Goal: Task Accomplishment & Management: Complete application form

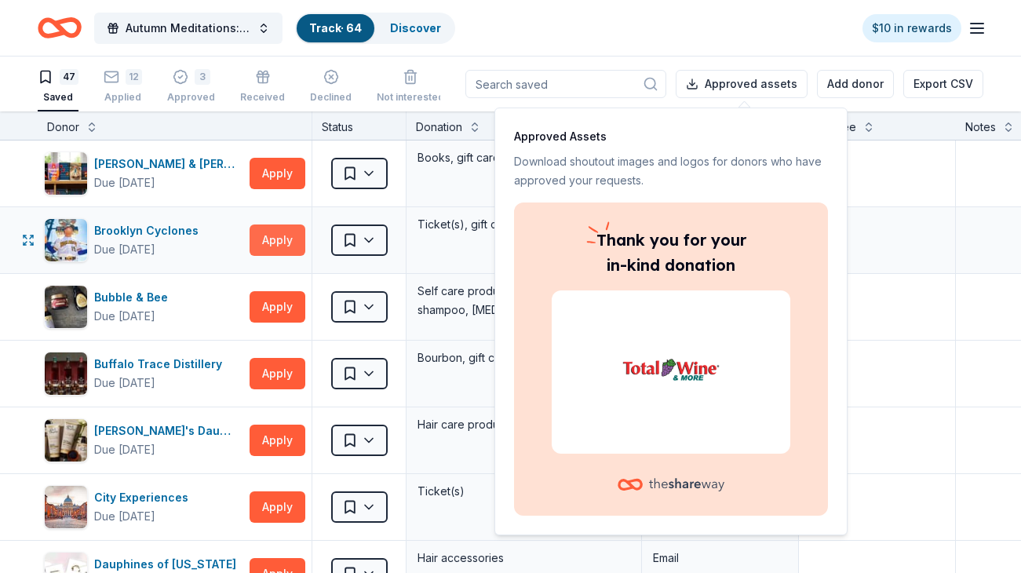
click at [258, 244] on button "Apply" at bounding box center [278, 239] width 56 height 31
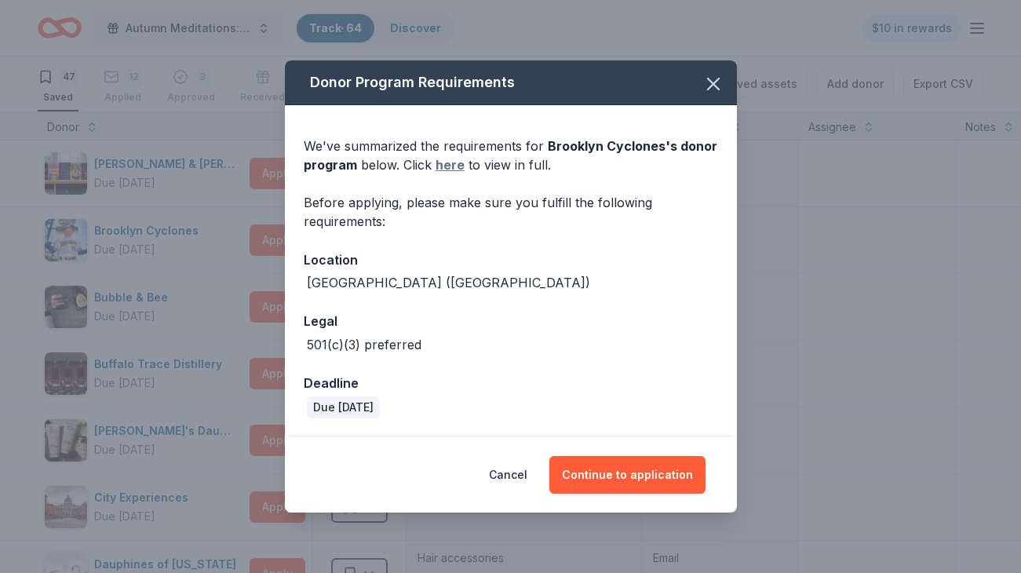
click at [449, 167] on link "here" at bounding box center [449, 164] width 29 height 19
click at [712, 87] on icon "button" at bounding box center [713, 84] width 22 height 22
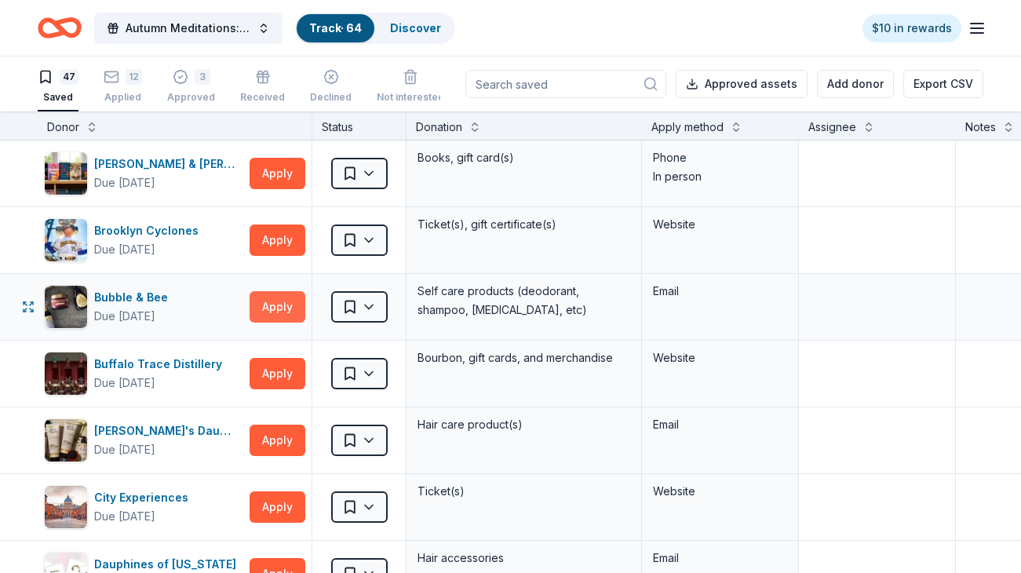
click at [289, 308] on button "Apply" at bounding box center [278, 306] width 56 height 31
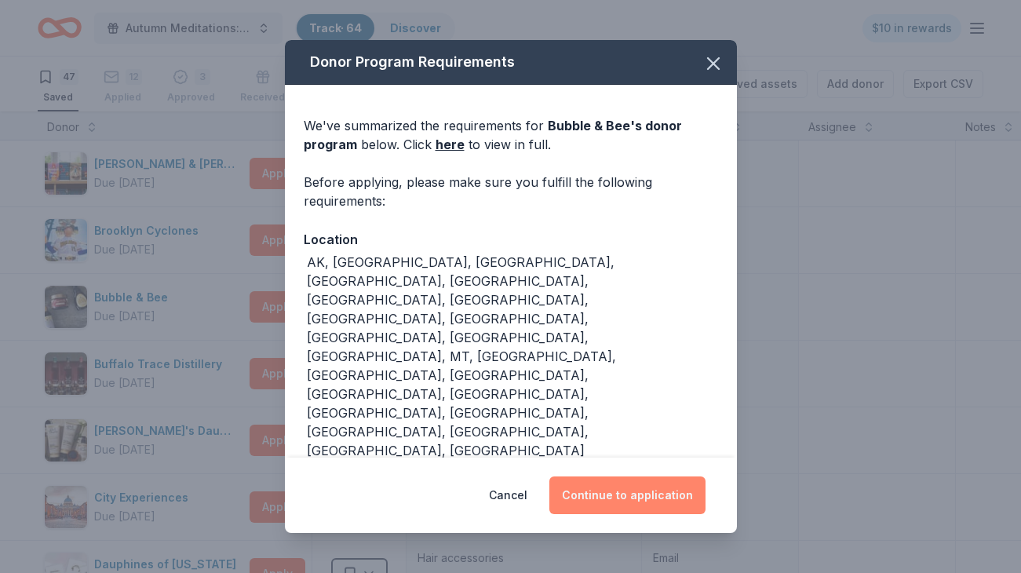
click at [583, 476] on button "Continue to application" at bounding box center [627, 495] width 156 height 38
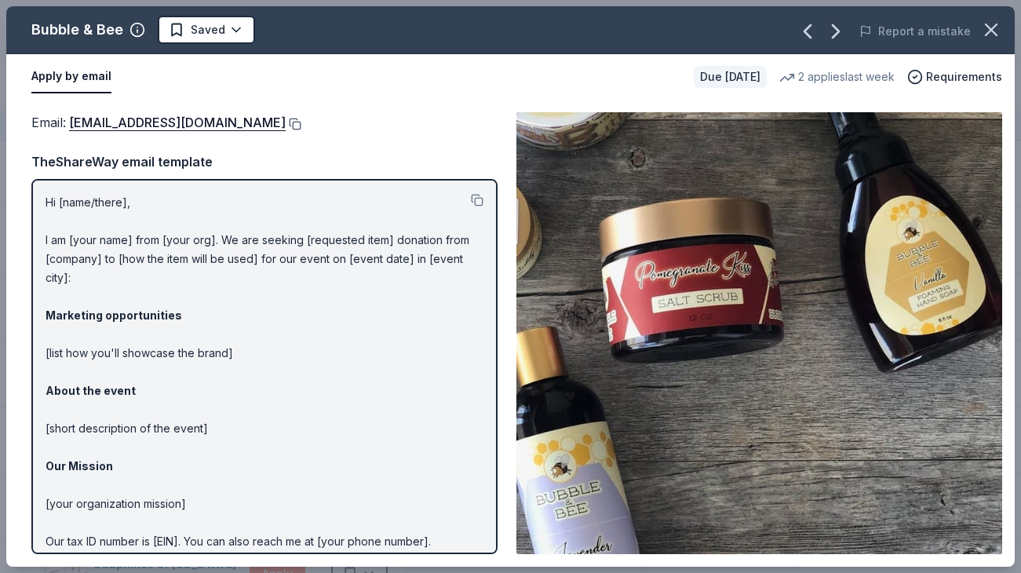
click at [286, 122] on button at bounding box center [294, 124] width 16 height 13
click at [988, 34] on icon "button" at bounding box center [991, 30] width 22 height 22
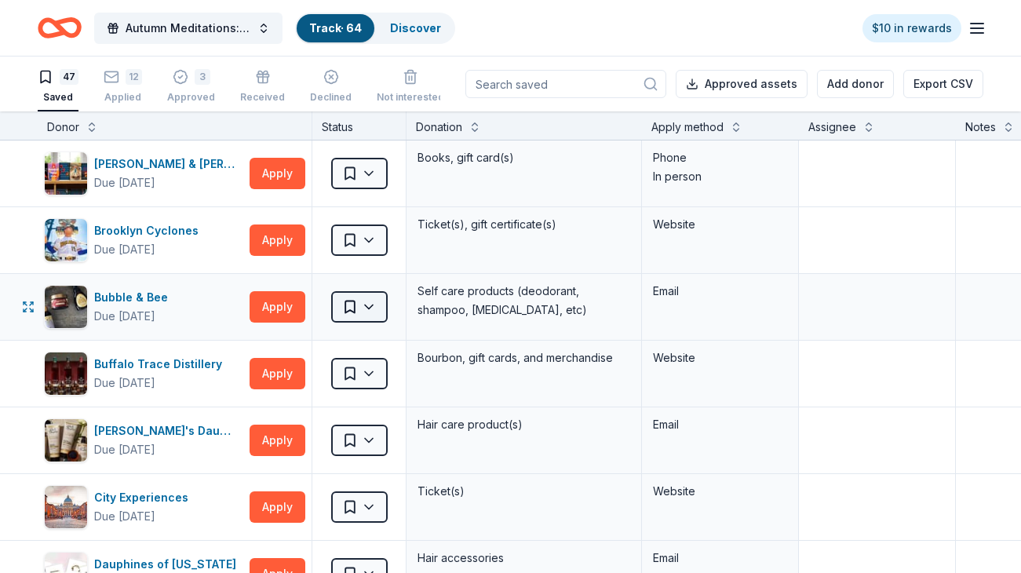
click at [364, 315] on html "Autumn Meditations: NYWC at 41 Track · 64 Discover $10 in rewards 47 Saved 12 A…" at bounding box center [510, 286] width 1021 height 573
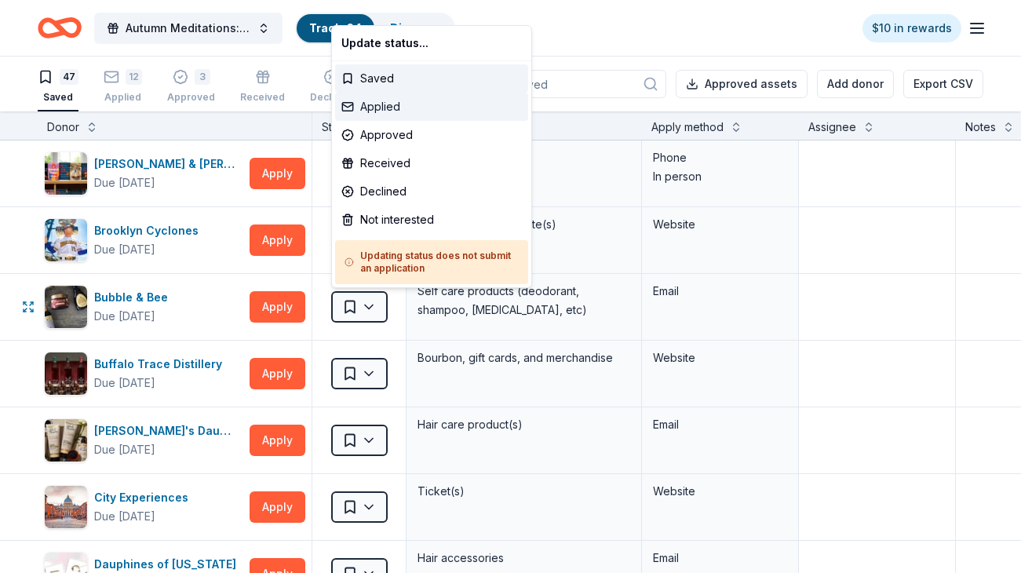
click at [406, 114] on div "Applied" at bounding box center [431, 107] width 193 height 28
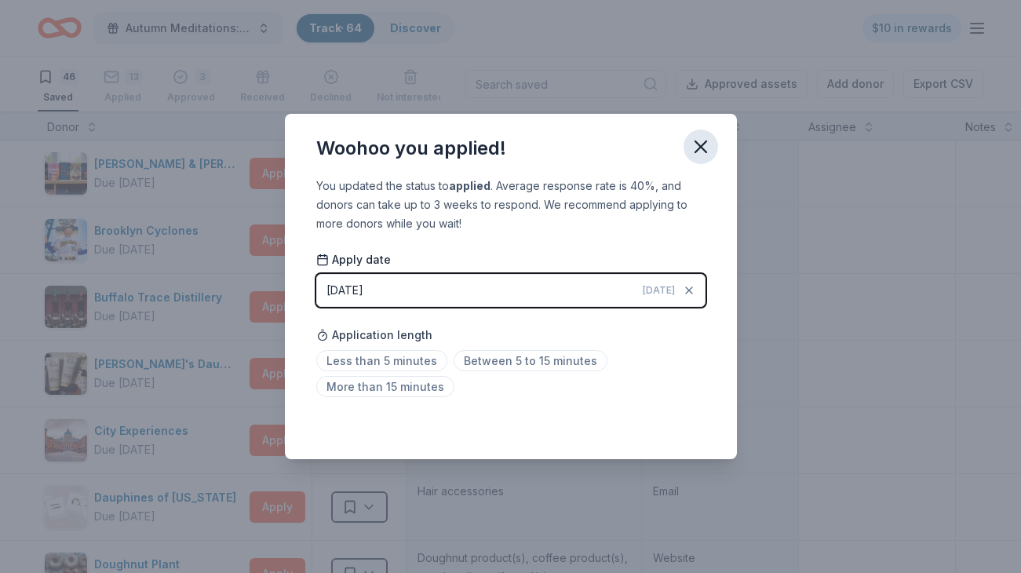
click at [701, 143] on icon "button" at bounding box center [701, 147] width 22 height 22
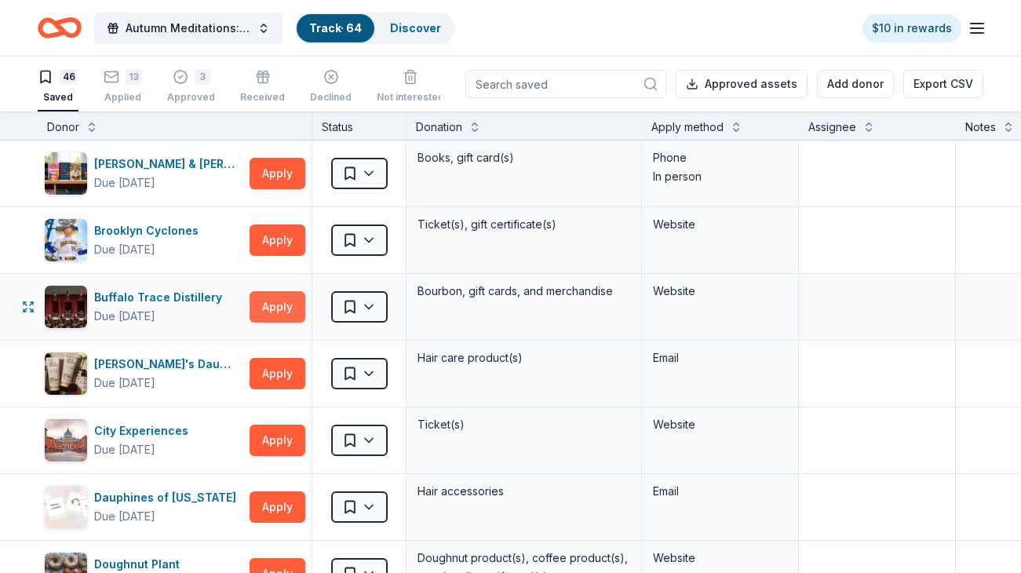
click at [272, 308] on button "Apply" at bounding box center [278, 306] width 56 height 31
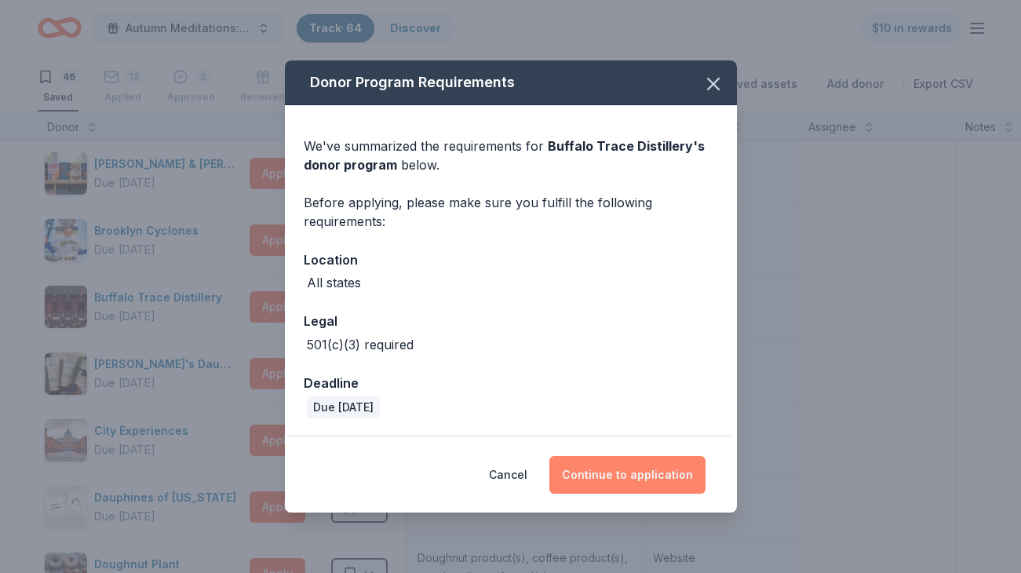
click at [632, 480] on button "Continue to application" at bounding box center [627, 475] width 156 height 38
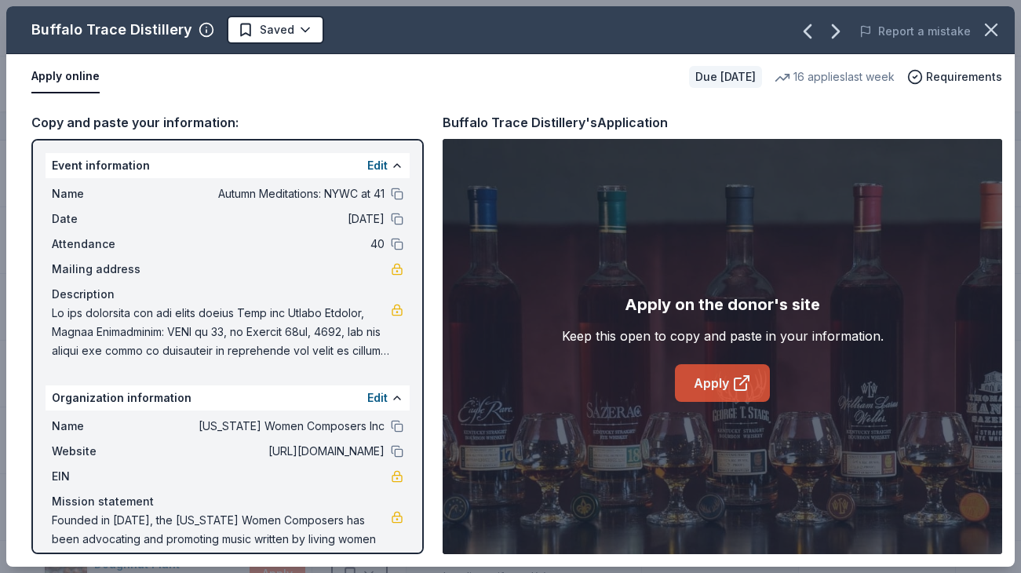
click at [698, 373] on link "Apply" at bounding box center [722, 383] width 95 height 38
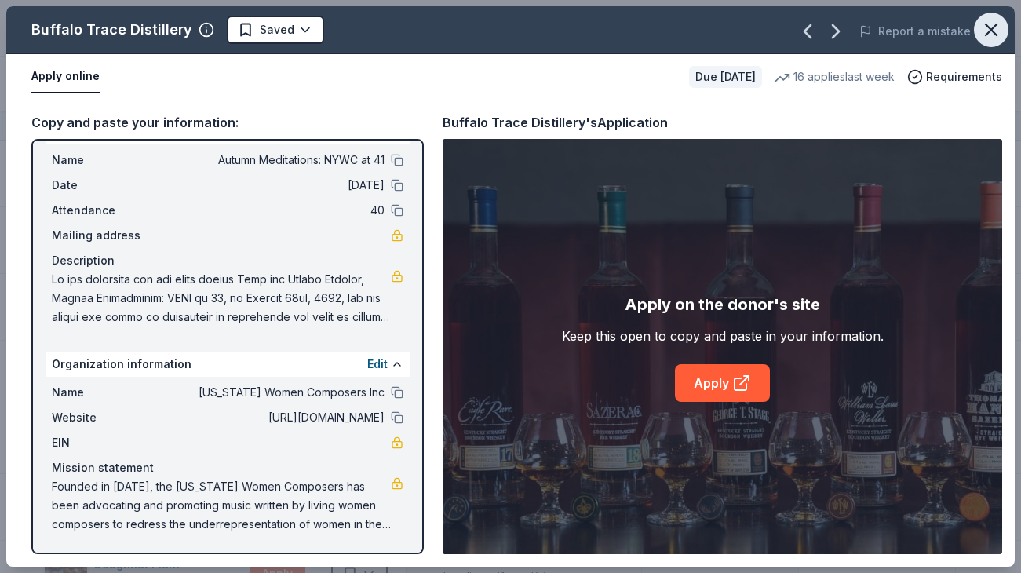
click at [993, 36] on icon "button" at bounding box center [991, 30] width 22 height 22
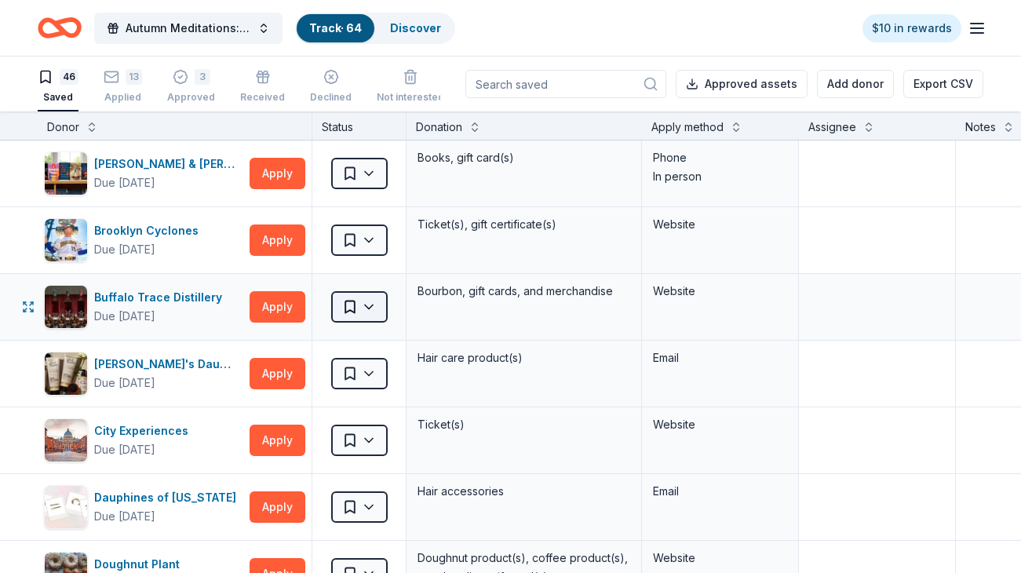
click at [359, 311] on html "Autumn Meditations: NYWC at 41 Track · 64 Discover $10 in rewards 46 Saved 13 A…" at bounding box center [510, 286] width 1021 height 573
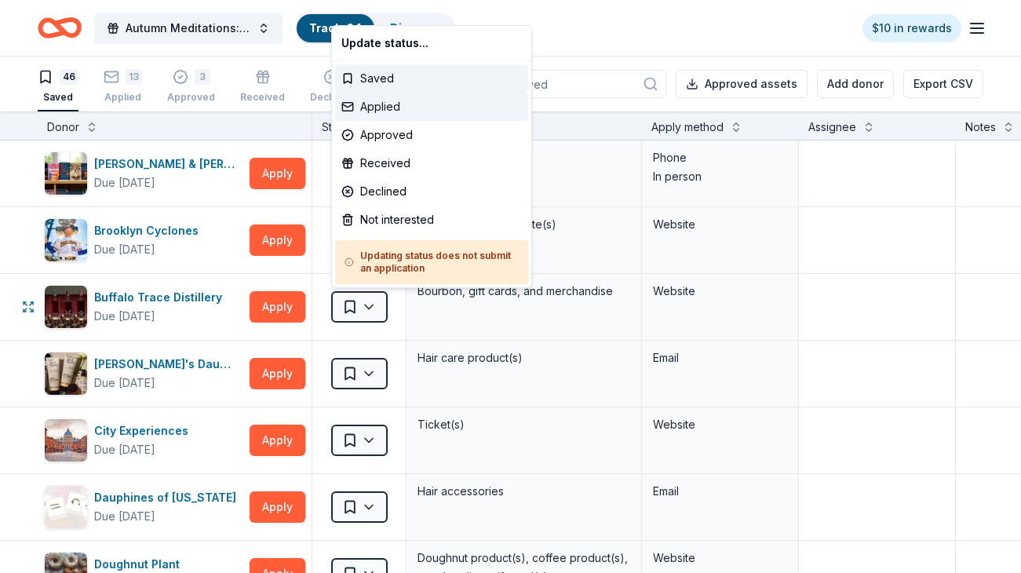
click at [403, 113] on div "Applied" at bounding box center [431, 107] width 193 height 28
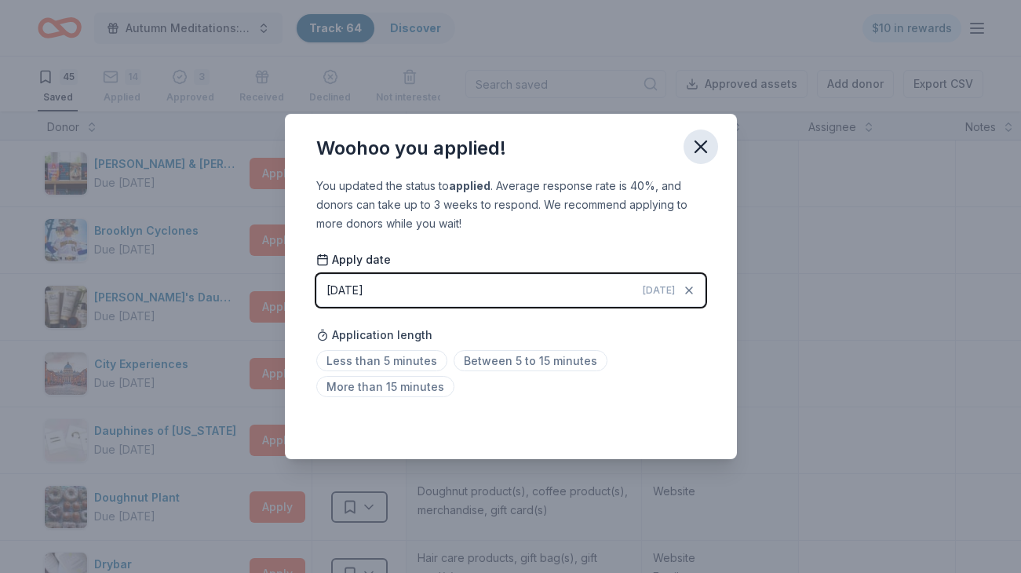
click at [698, 146] on icon "button" at bounding box center [700, 146] width 11 height 11
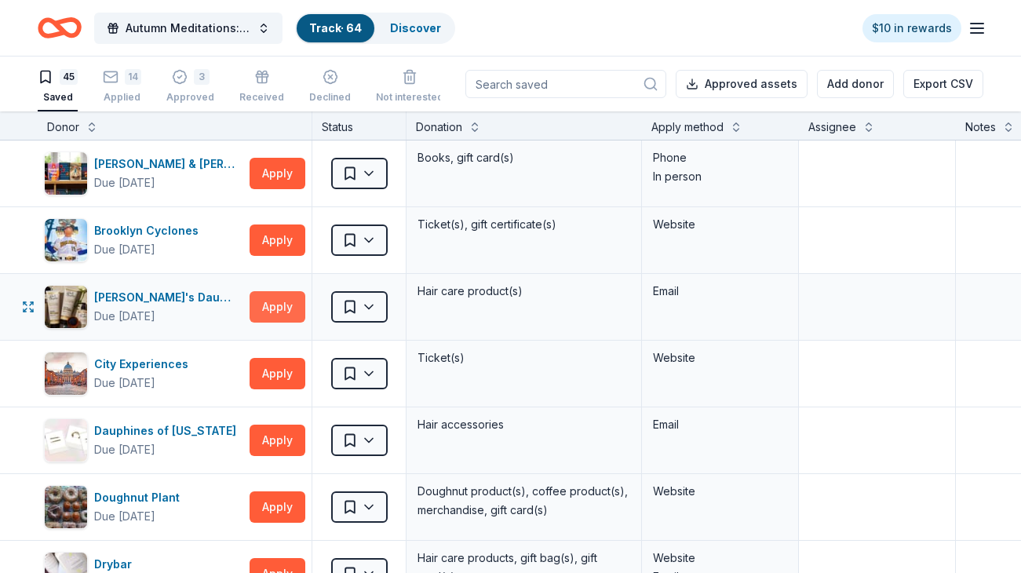
click at [285, 306] on button "Apply" at bounding box center [278, 306] width 56 height 31
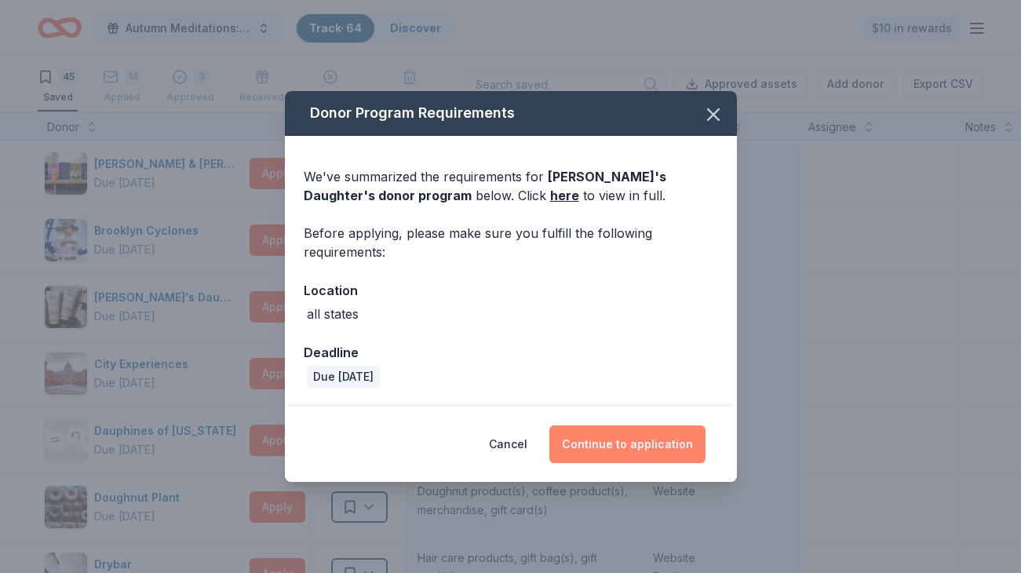
click at [604, 441] on button "Continue to application" at bounding box center [627, 444] width 156 height 38
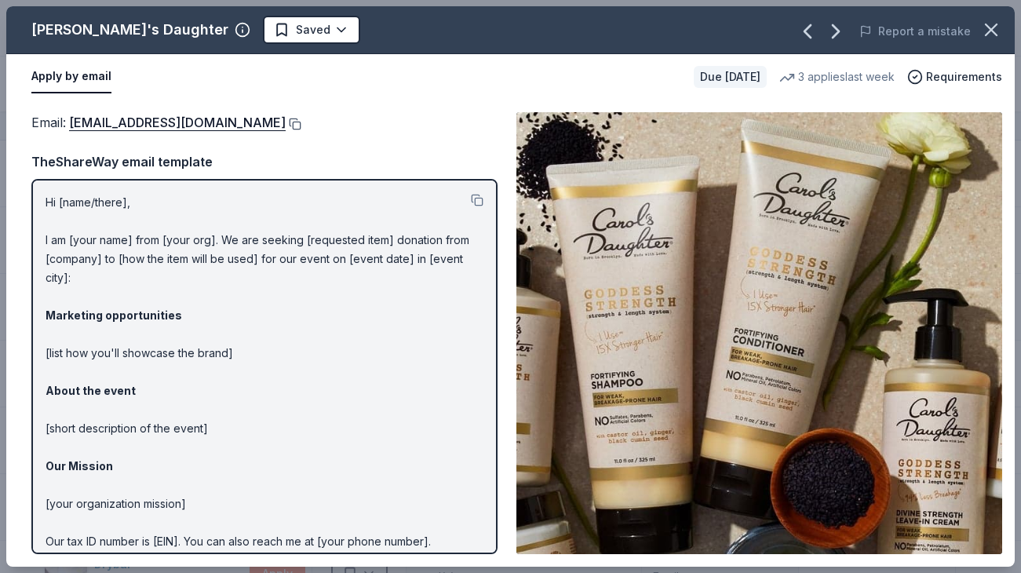
click at [297, 122] on button at bounding box center [294, 124] width 16 height 13
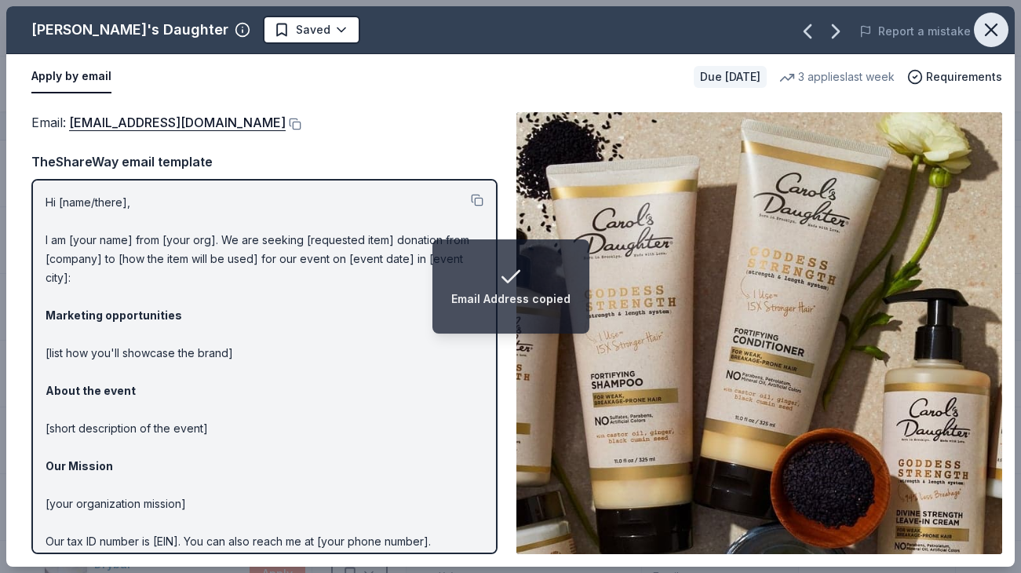
click at [995, 37] on icon "button" at bounding box center [991, 30] width 22 height 22
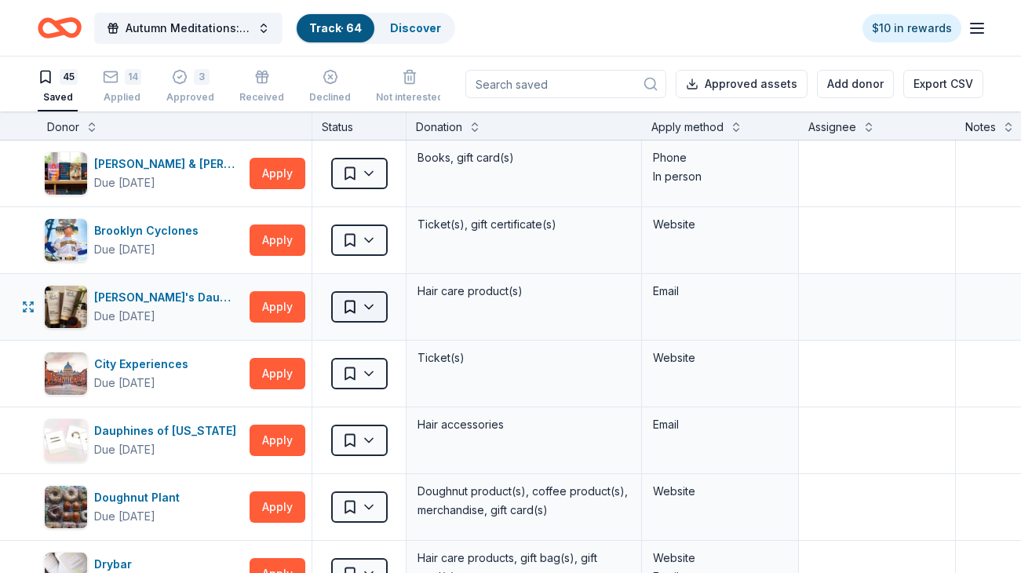
click at [363, 318] on html "Autumn Meditations: NYWC at 41 Track · 64 Discover $10 in rewards 45 Saved 14 A…" at bounding box center [510, 286] width 1021 height 573
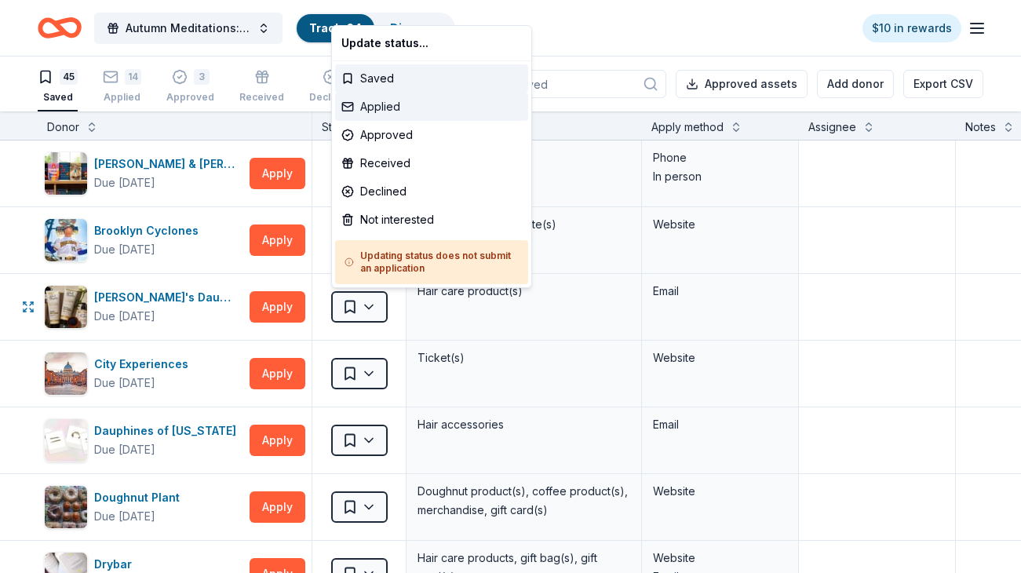
click at [410, 116] on div "Applied" at bounding box center [431, 107] width 193 height 28
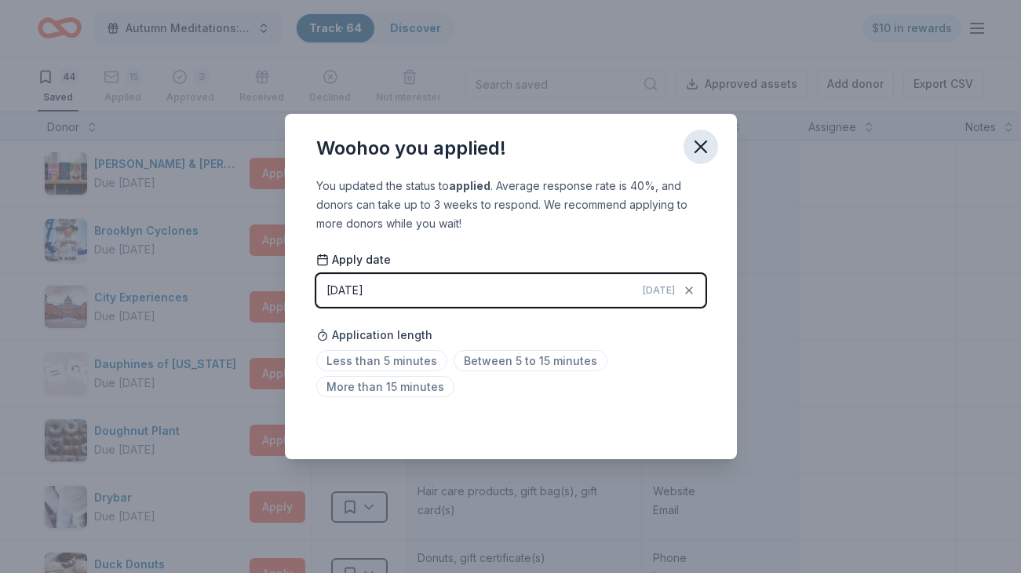
click at [703, 144] on icon "button" at bounding box center [700, 146] width 11 height 11
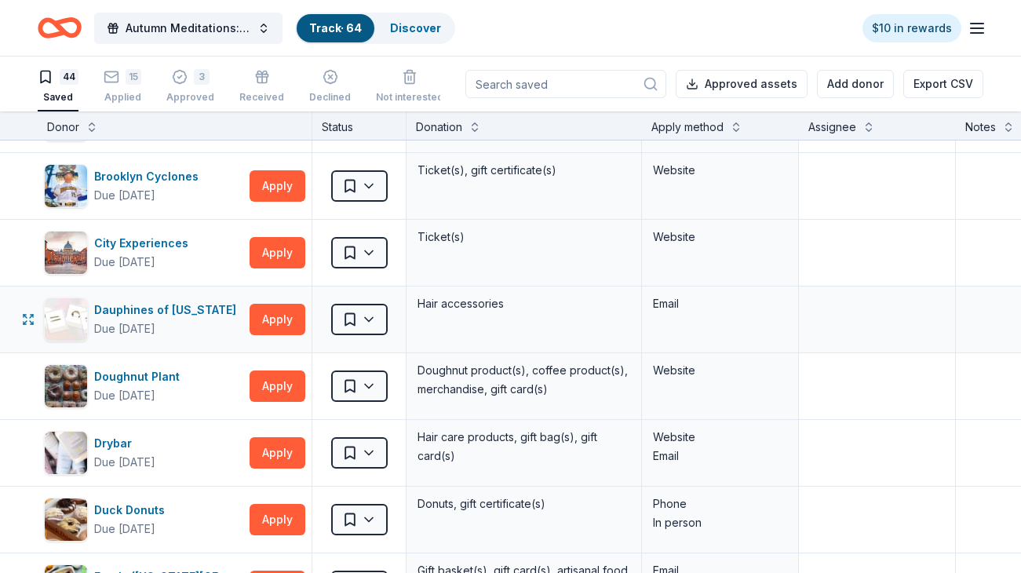
scroll to position [56, 0]
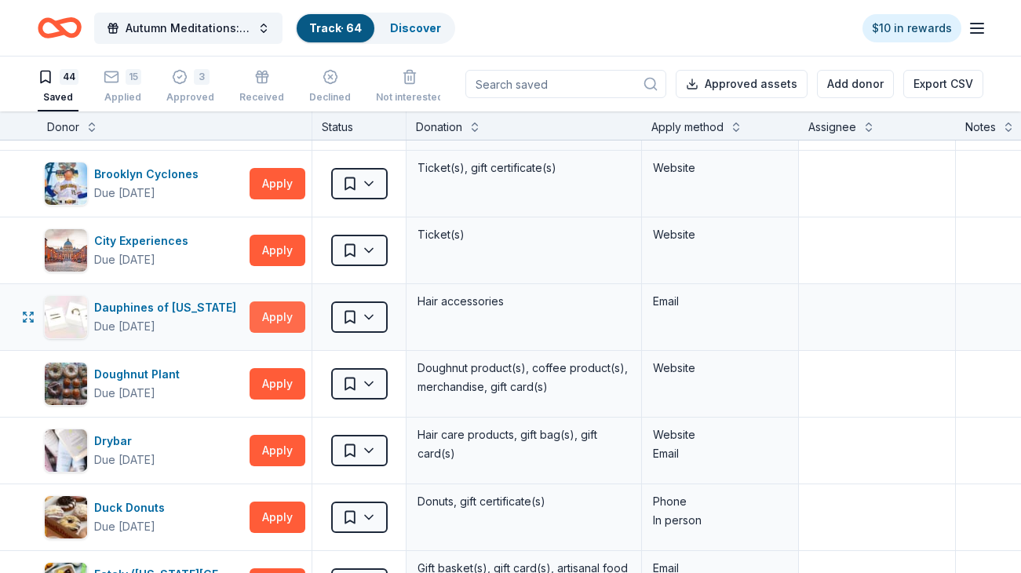
click at [288, 318] on button "Apply" at bounding box center [278, 316] width 56 height 31
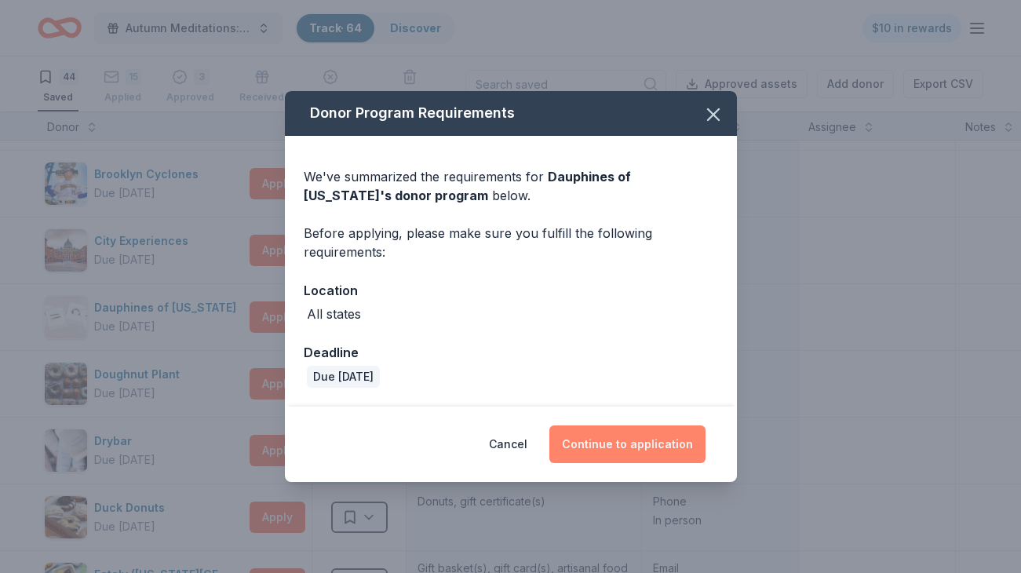
click at [636, 449] on button "Continue to application" at bounding box center [627, 444] width 156 height 38
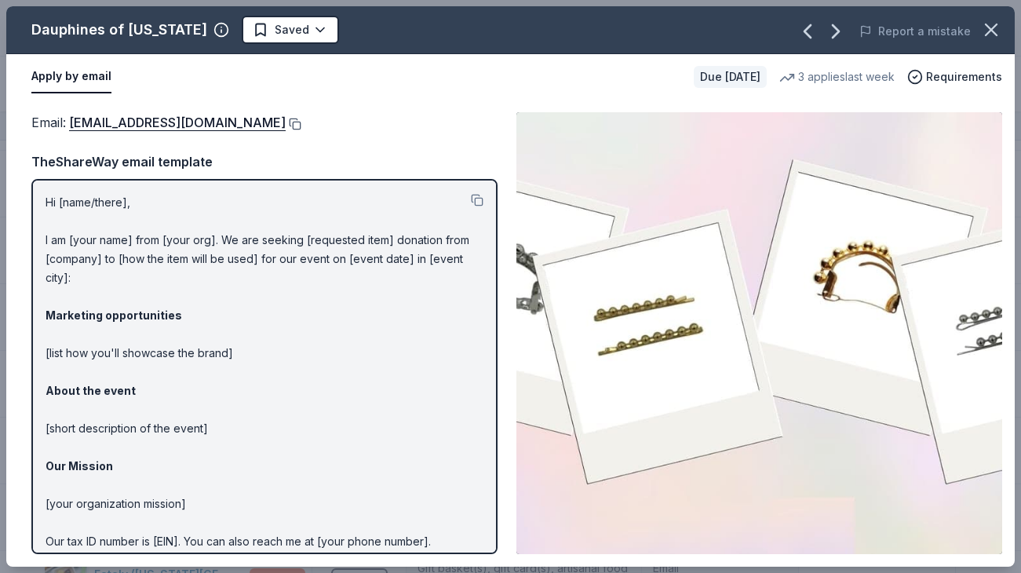
click at [301, 126] on button at bounding box center [294, 124] width 16 height 13
click at [987, 41] on button "button" at bounding box center [991, 30] width 35 height 35
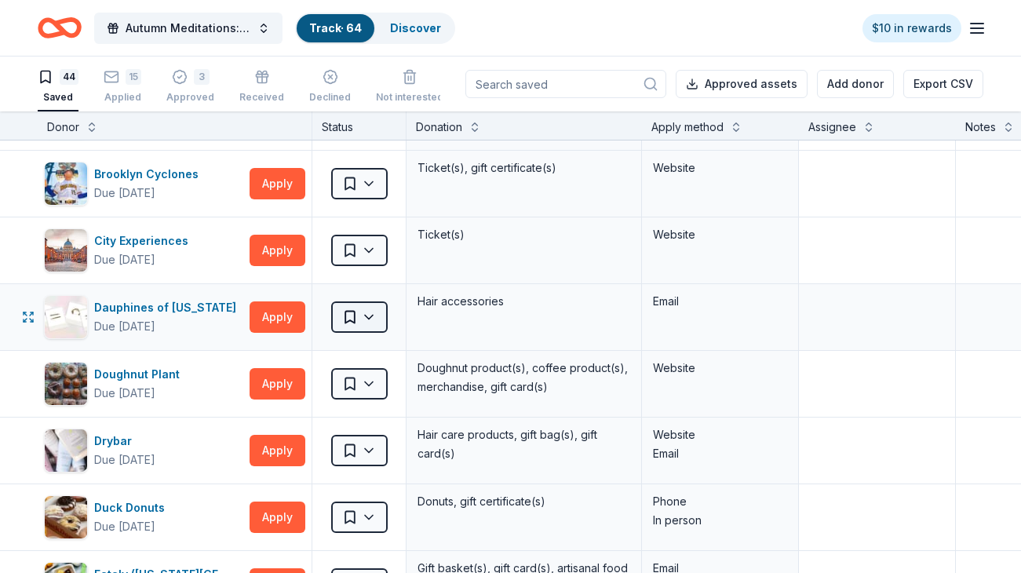
click at [361, 324] on html "Autumn Meditations: NYWC at 41 Track · 64 Discover $10 in rewards 44 Saved 15 A…" at bounding box center [510, 286] width 1021 height 573
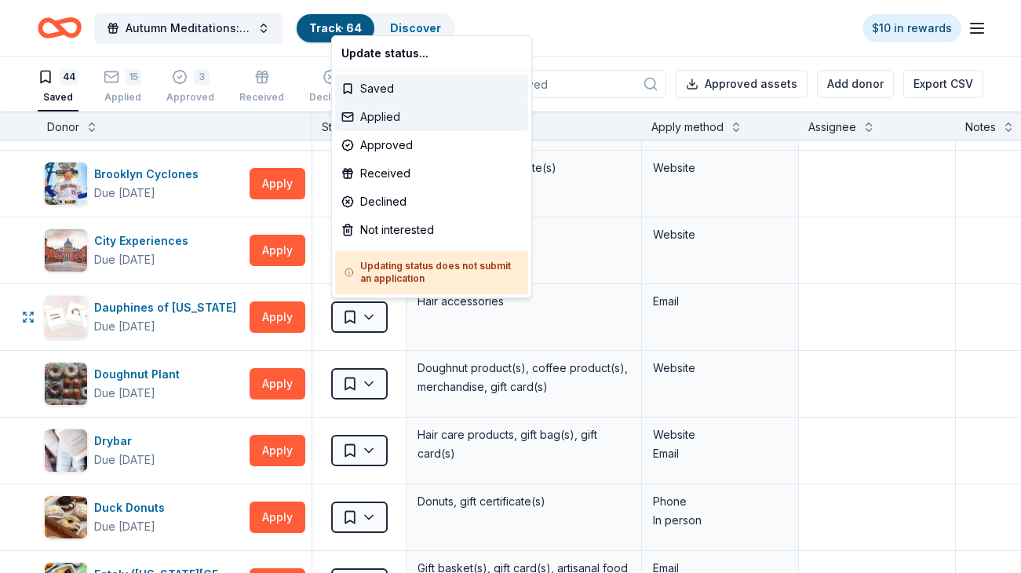
click at [396, 115] on div "Applied" at bounding box center [431, 117] width 193 height 28
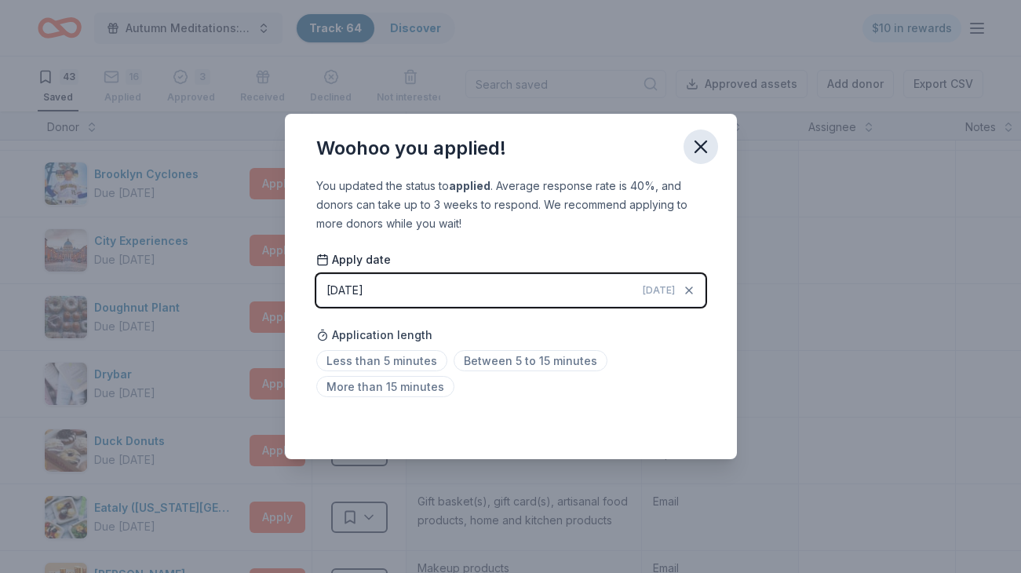
click at [701, 147] on icon "button" at bounding box center [701, 147] width 22 height 22
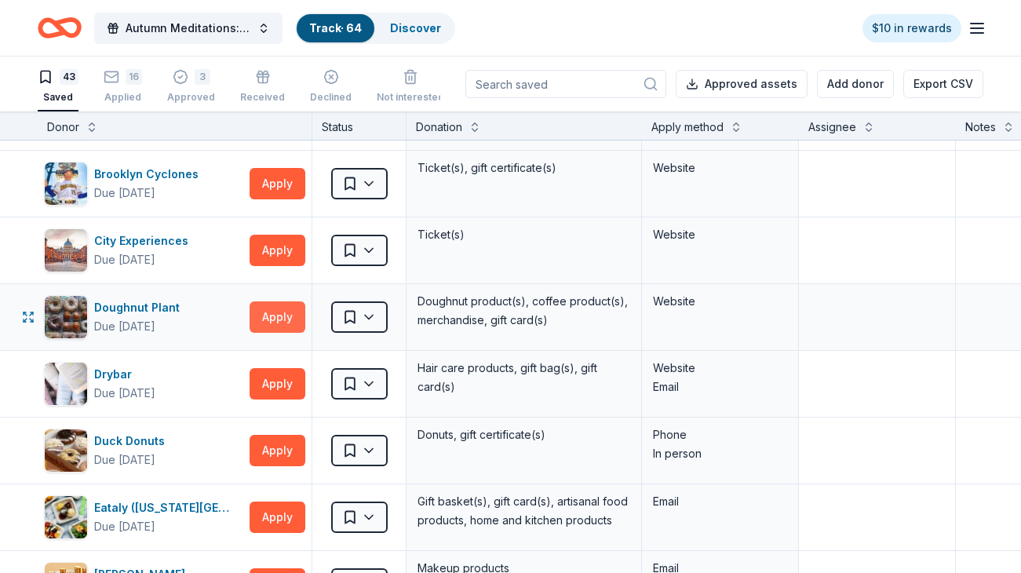
click at [293, 319] on button "Apply" at bounding box center [278, 316] width 56 height 31
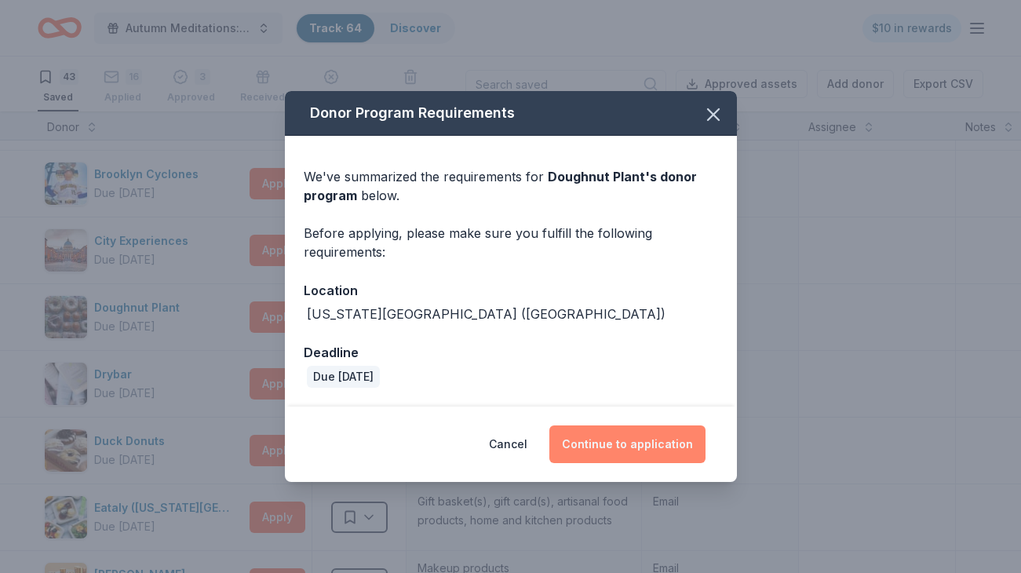
click at [608, 433] on button "Continue to application" at bounding box center [627, 444] width 156 height 38
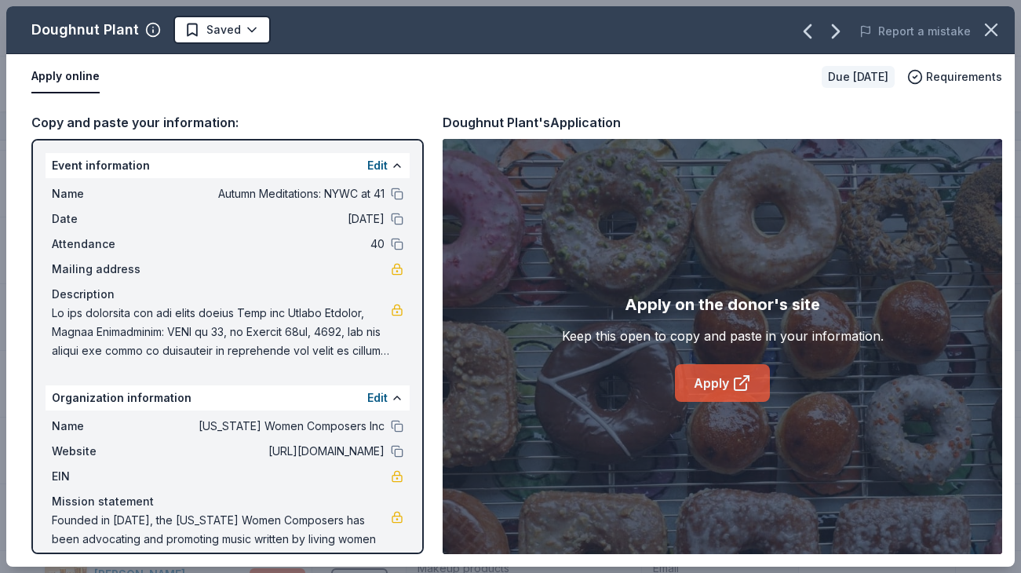
click at [712, 389] on link "Apply" at bounding box center [722, 383] width 95 height 38
click at [990, 36] on icon "button" at bounding box center [991, 30] width 22 height 22
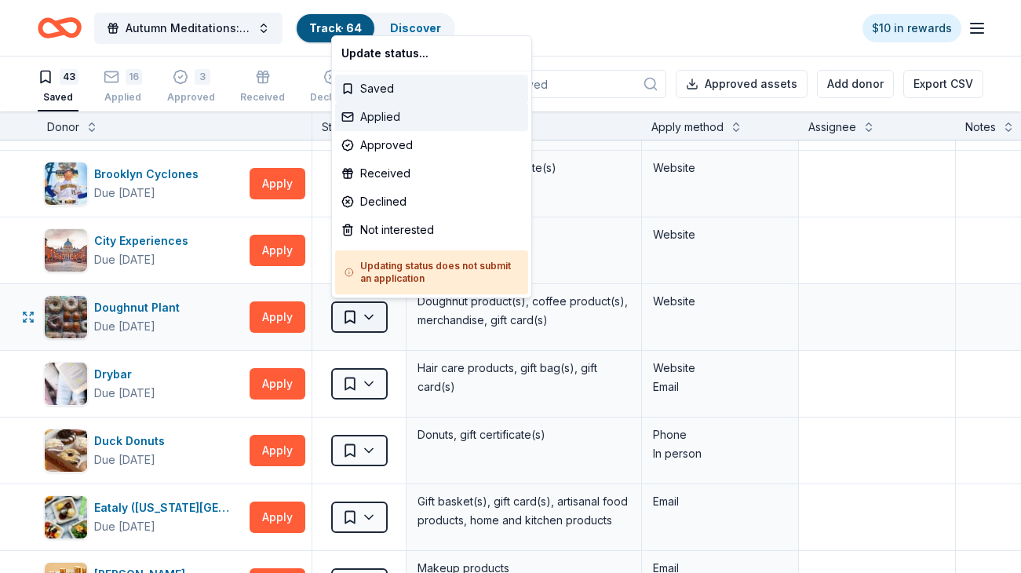
click at [384, 115] on body "Autumn Meditations: NYWC at 41 Track · 64 Discover $10 in rewards 43 Saved 16 A…" at bounding box center [510, 286] width 1021 height 573
click at [384, 115] on div "Applied" at bounding box center [431, 117] width 193 height 28
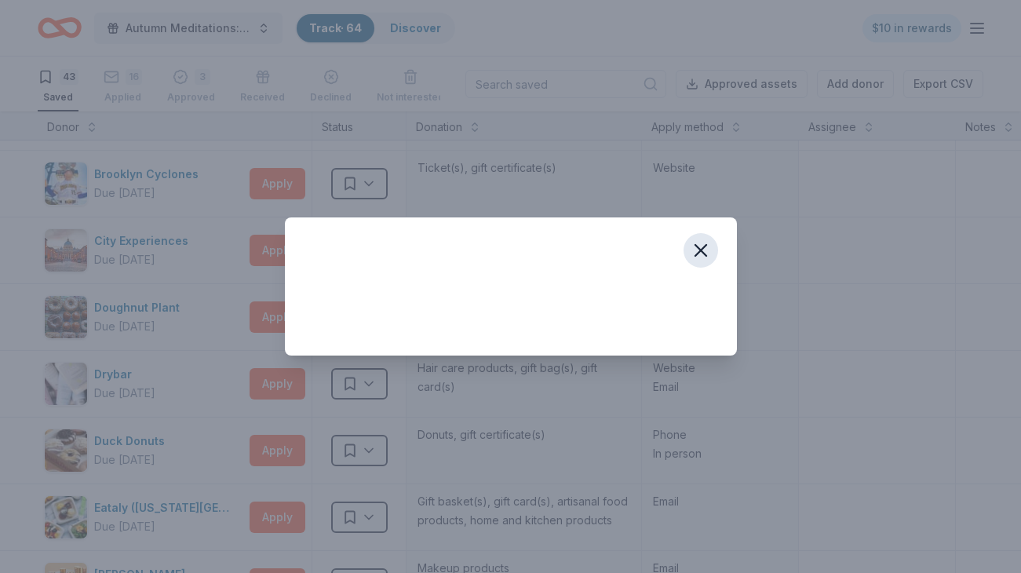
click at [705, 250] on icon "button" at bounding box center [701, 250] width 22 height 22
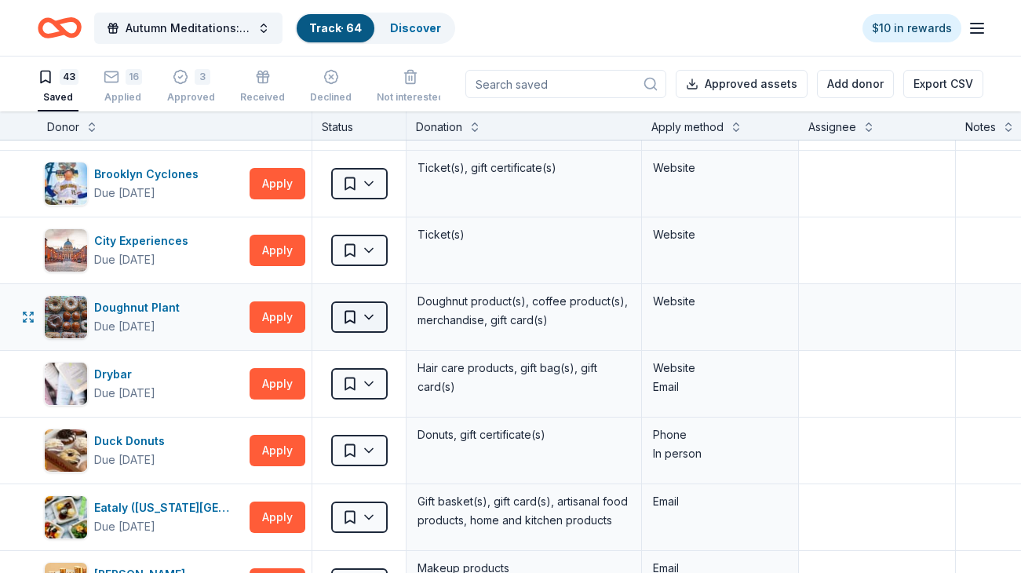
click at [360, 321] on html "Autumn Meditations: NYWC at 41 Track · 64 Discover $10 in rewards 43 Saved 16 A…" at bounding box center [510, 286] width 1021 height 573
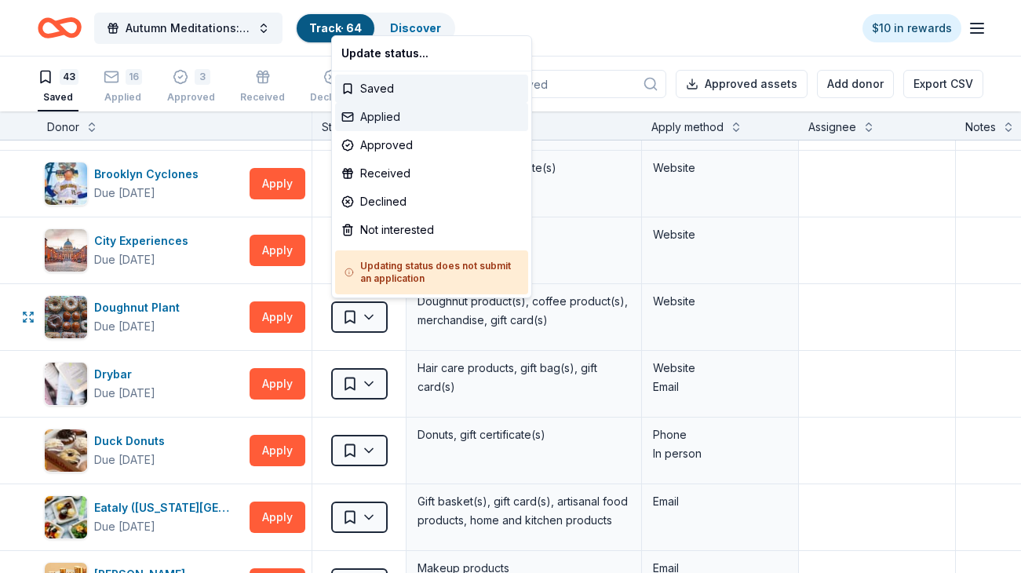
click at [403, 126] on div "Applied" at bounding box center [431, 117] width 193 height 28
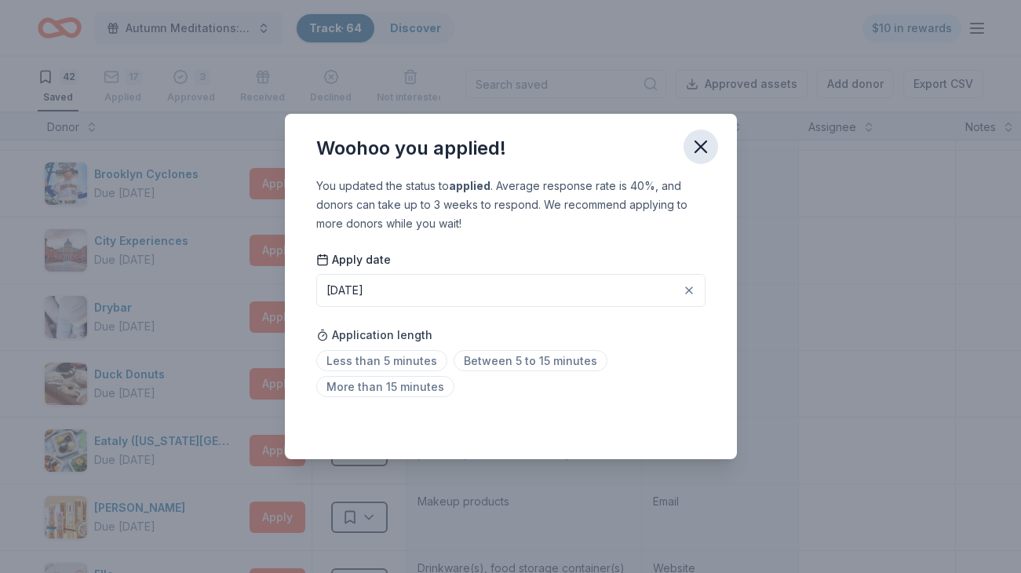
click at [697, 148] on icon "button" at bounding box center [701, 147] width 22 height 22
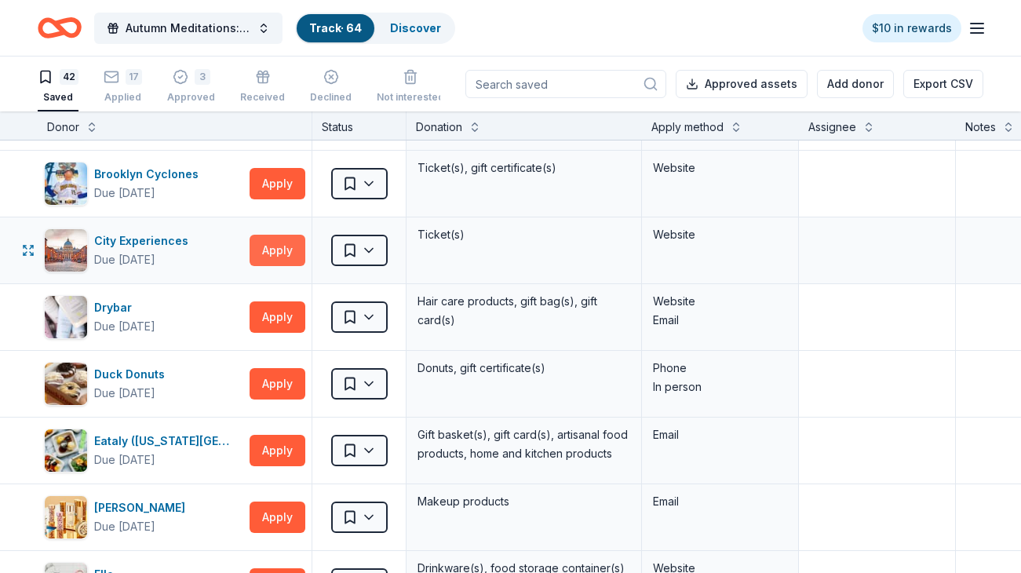
click at [294, 249] on button "Apply" at bounding box center [278, 250] width 56 height 31
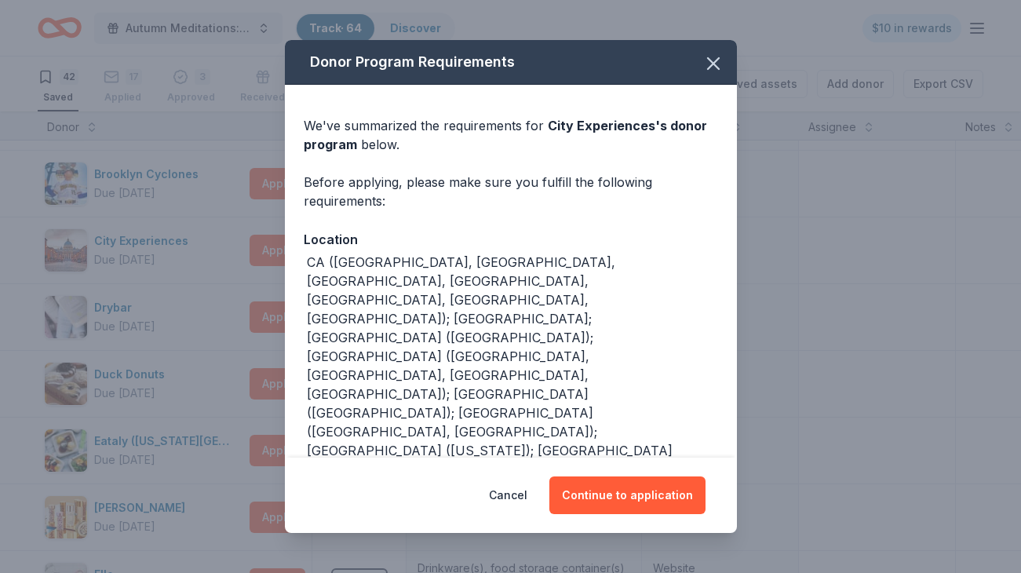
scroll to position [16, 0]
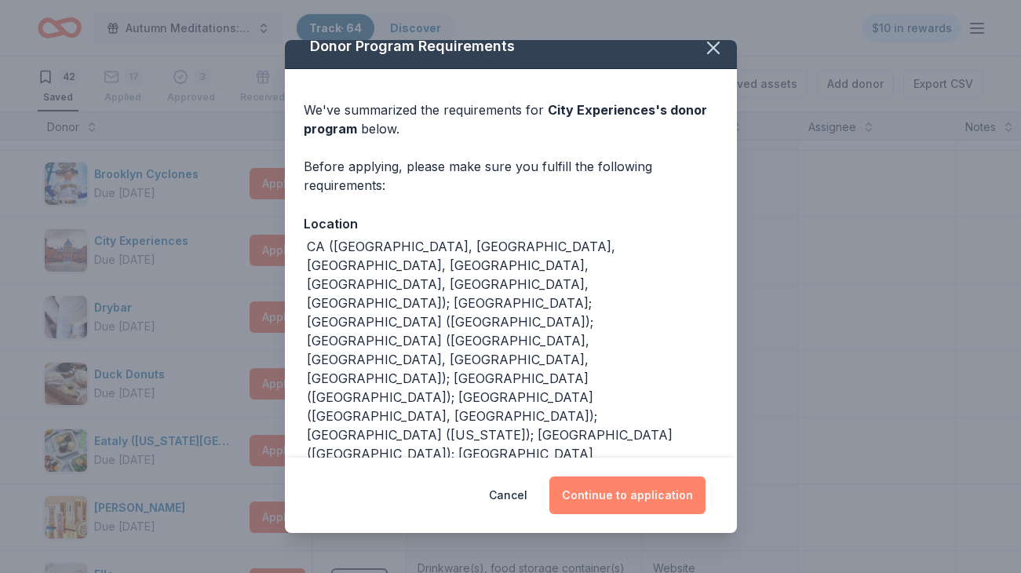
click at [614, 494] on button "Continue to application" at bounding box center [627, 495] width 156 height 38
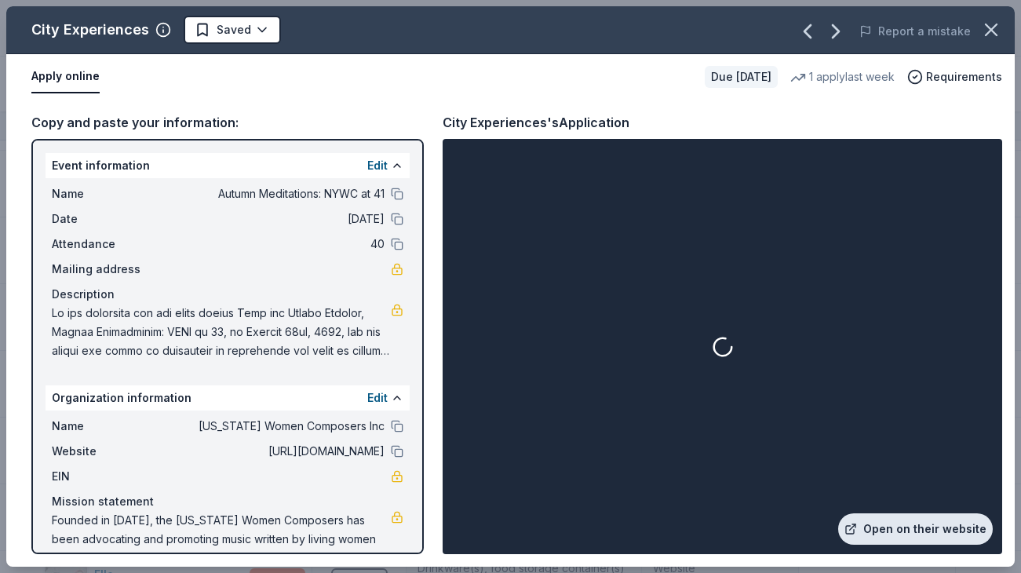
click at [907, 531] on link "Open on their website" at bounding box center [915, 528] width 155 height 31
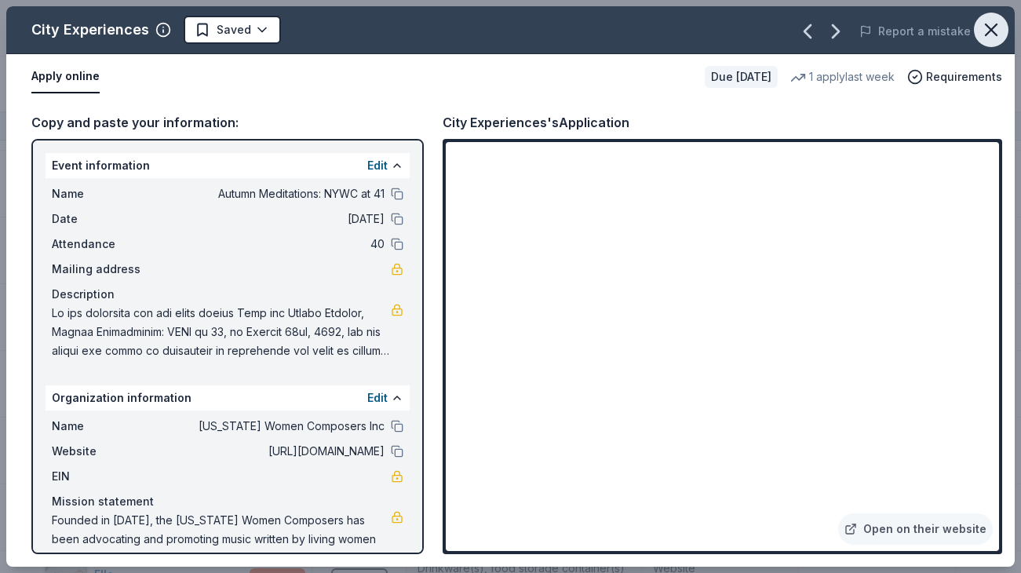
click at [993, 34] on icon "button" at bounding box center [991, 30] width 22 height 22
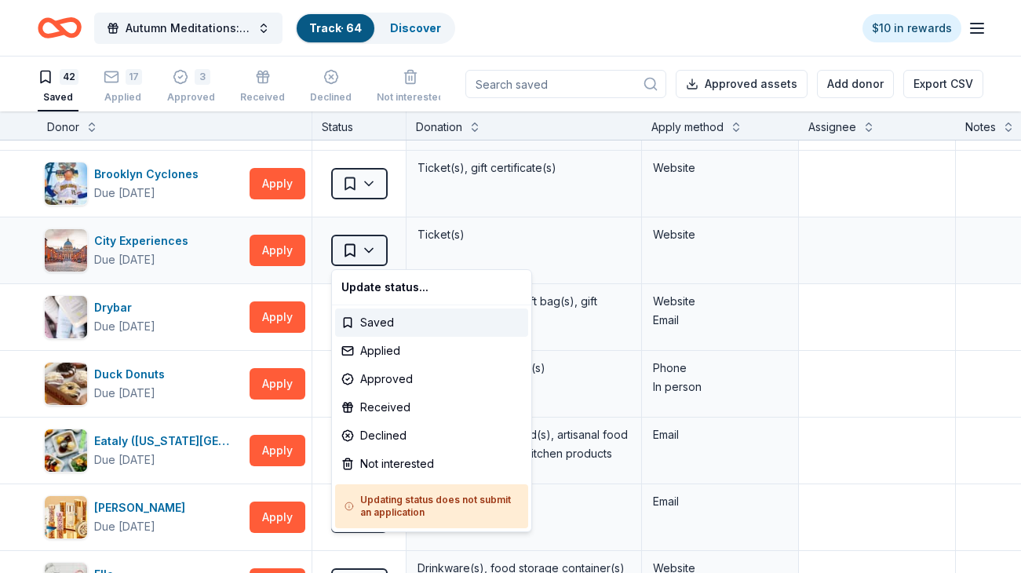
click at [359, 253] on html "Autumn Meditations: NYWC at 41 Track · 64 Discover $10 in rewards 42 Saved 17 A…" at bounding box center [510, 286] width 1021 height 573
click at [392, 357] on div "Applied" at bounding box center [431, 351] width 193 height 28
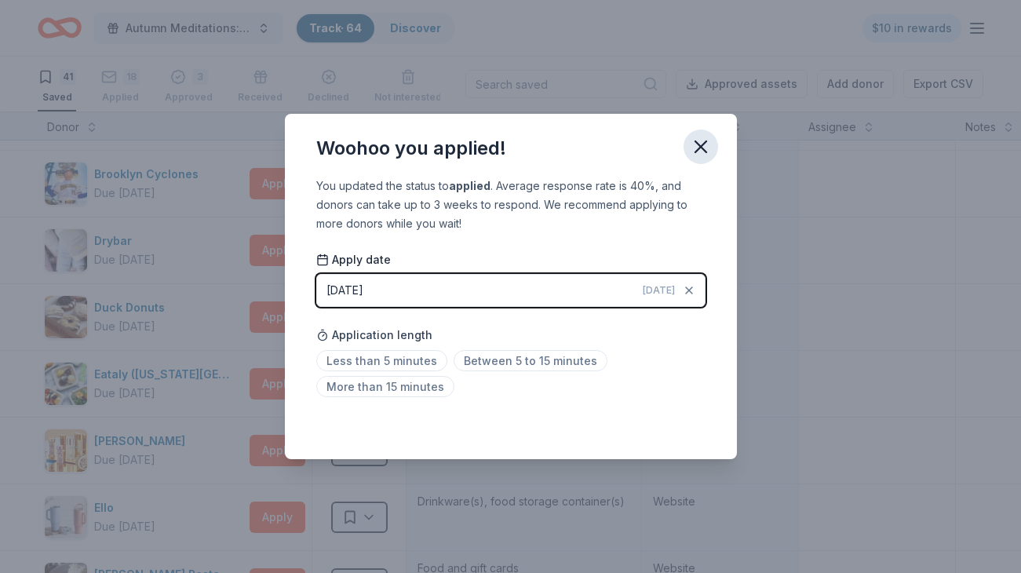
click at [704, 143] on icon "button" at bounding box center [700, 146] width 11 height 11
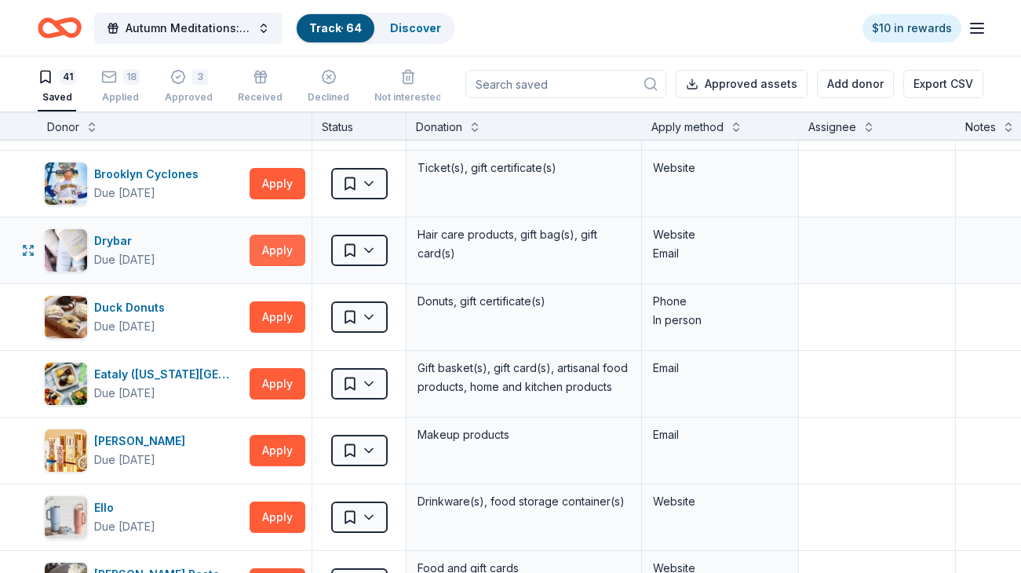
click at [291, 249] on button "Apply" at bounding box center [278, 250] width 56 height 31
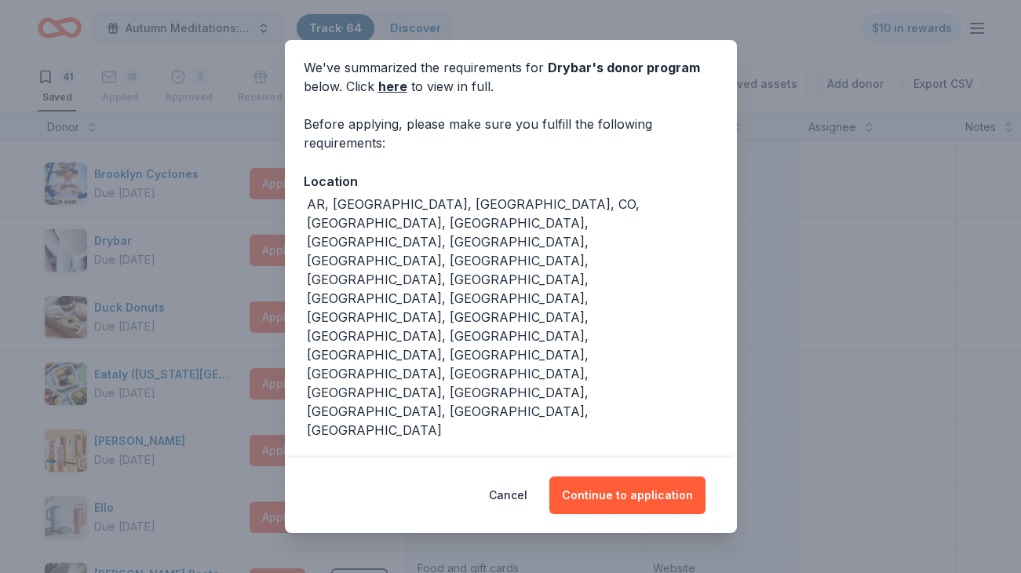
scroll to position [0, 0]
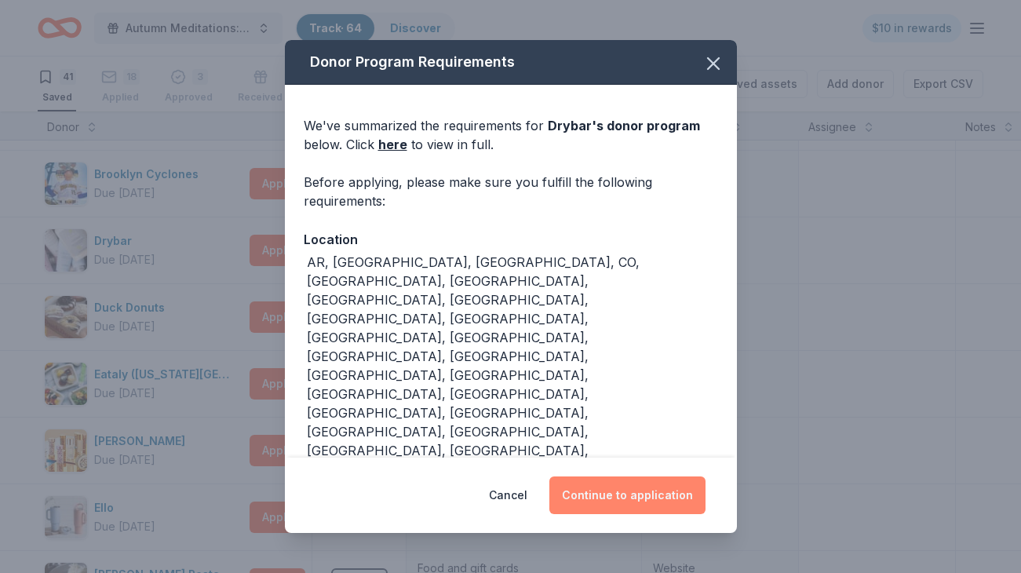
click at [620, 487] on button "Continue to application" at bounding box center [627, 495] width 156 height 38
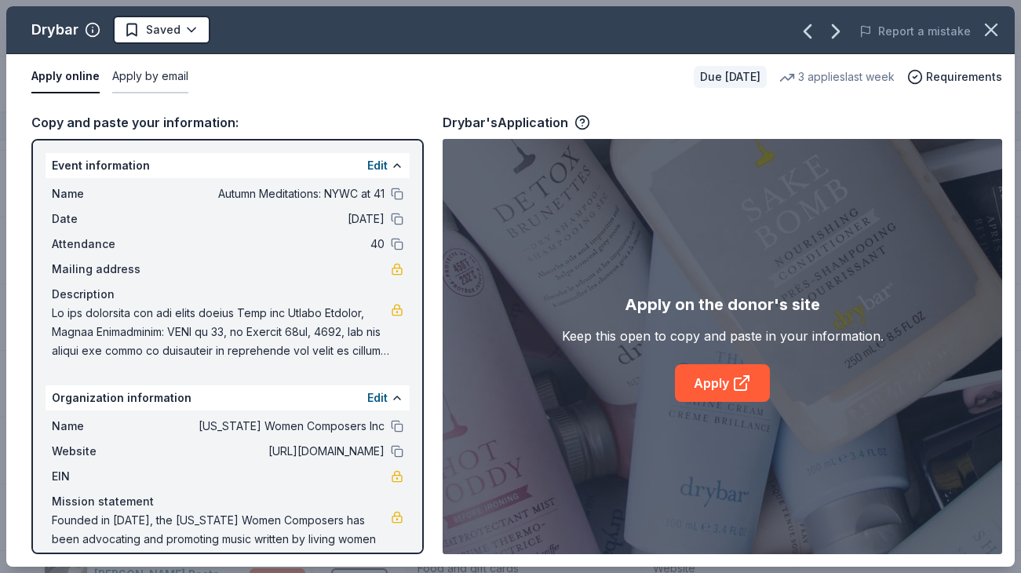
click at [158, 66] on button "Apply by email" at bounding box center [150, 76] width 76 height 33
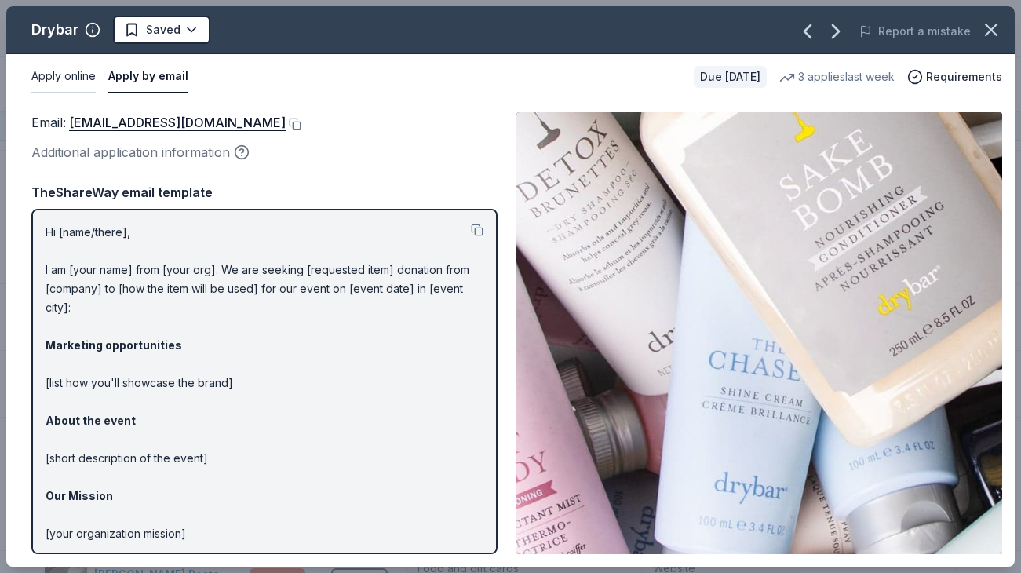
click at [65, 80] on button "Apply online" at bounding box center [63, 76] width 64 height 33
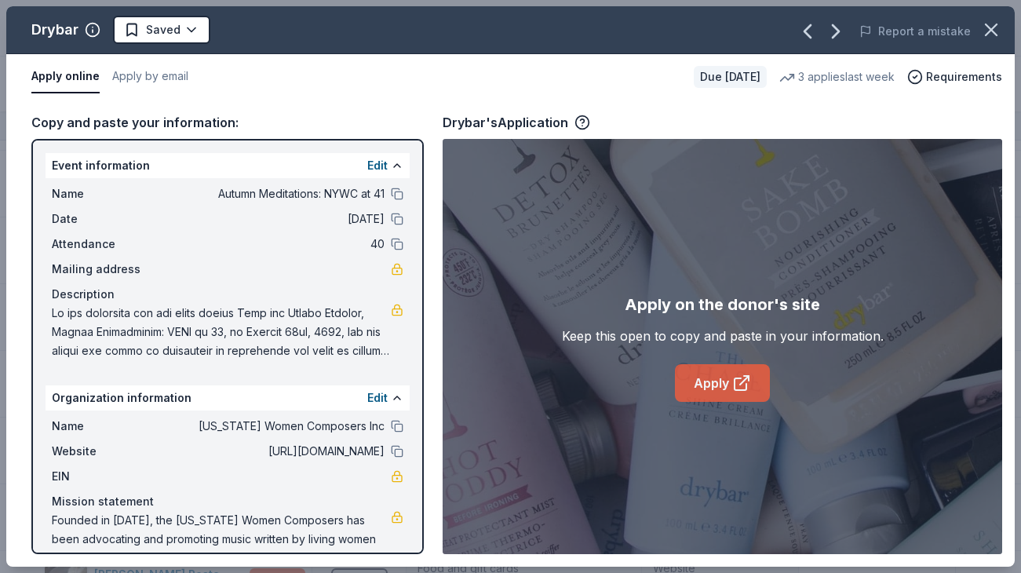
click at [727, 388] on link "Apply" at bounding box center [722, 383] width 95 height 38
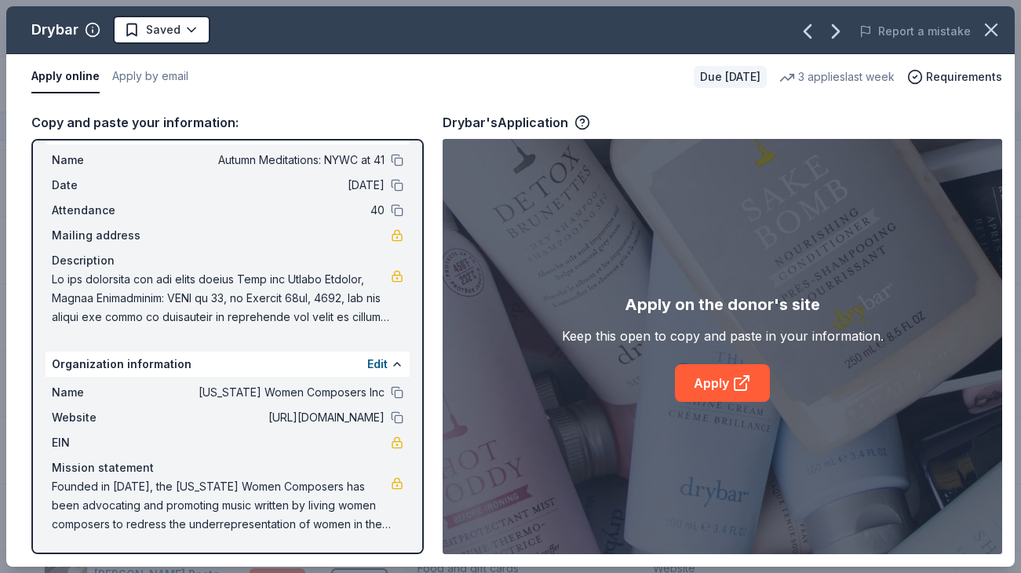
scroll to position [31, 0]
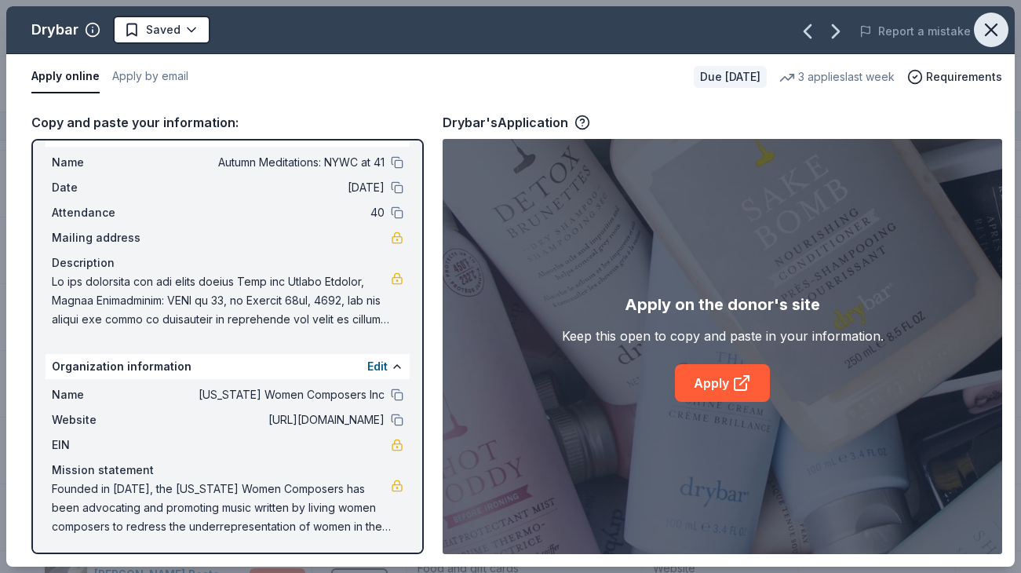
click at [988, 40] on icon "button" at bounding box center [991, 30] width 22 height 22
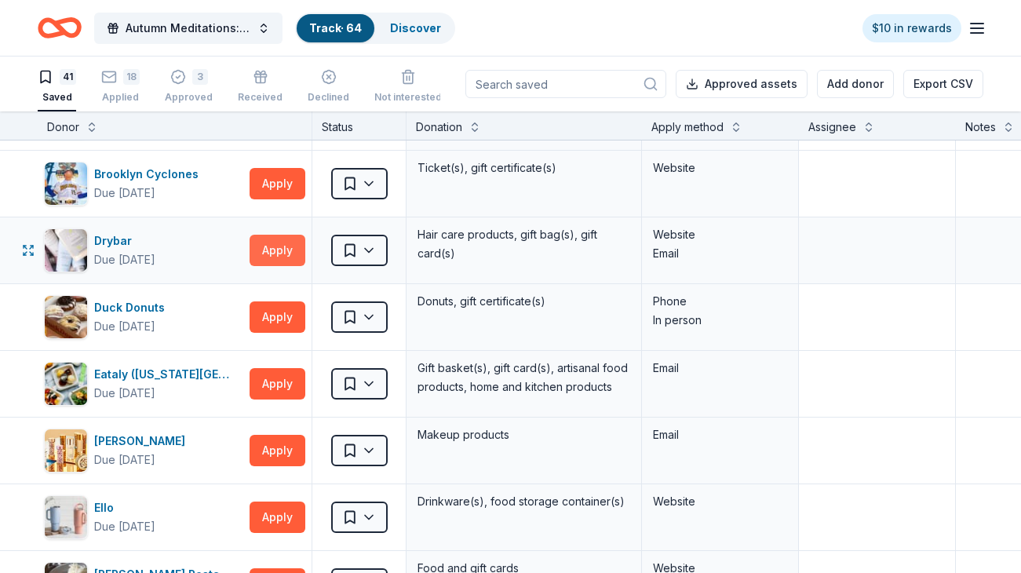
click at [286, 259] on button "Apply" at bounding box center [278, 250] width 56 height 31
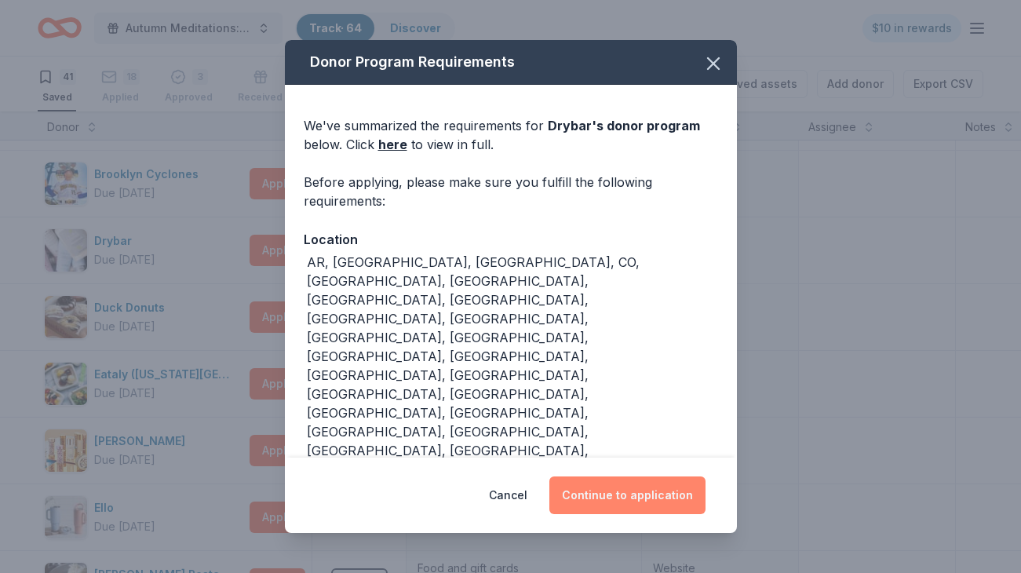
click at [608, 494] on button "Continue to application" at bounding box center [627, 495] width 156 height 38
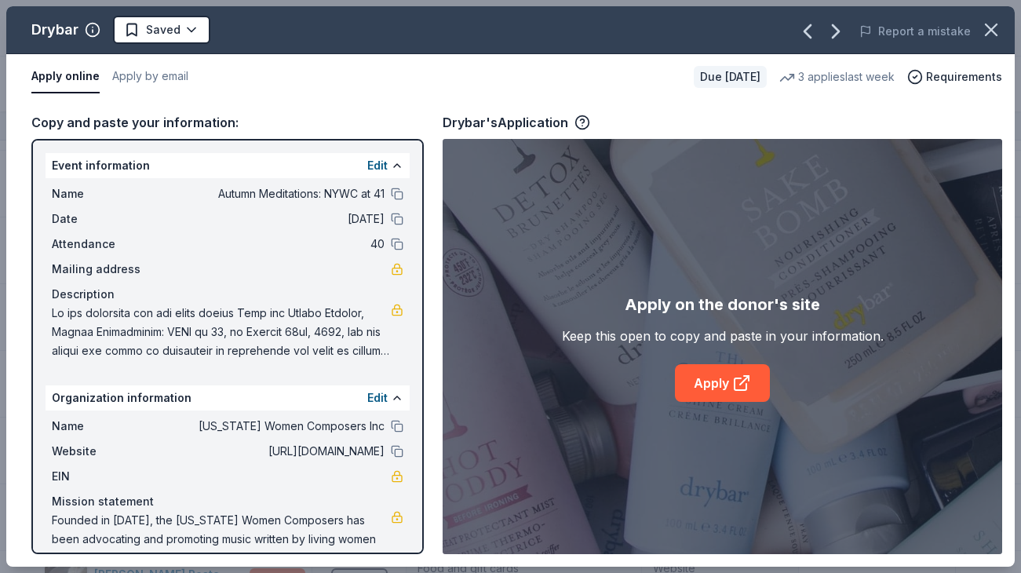
scroll to position [27, 0]
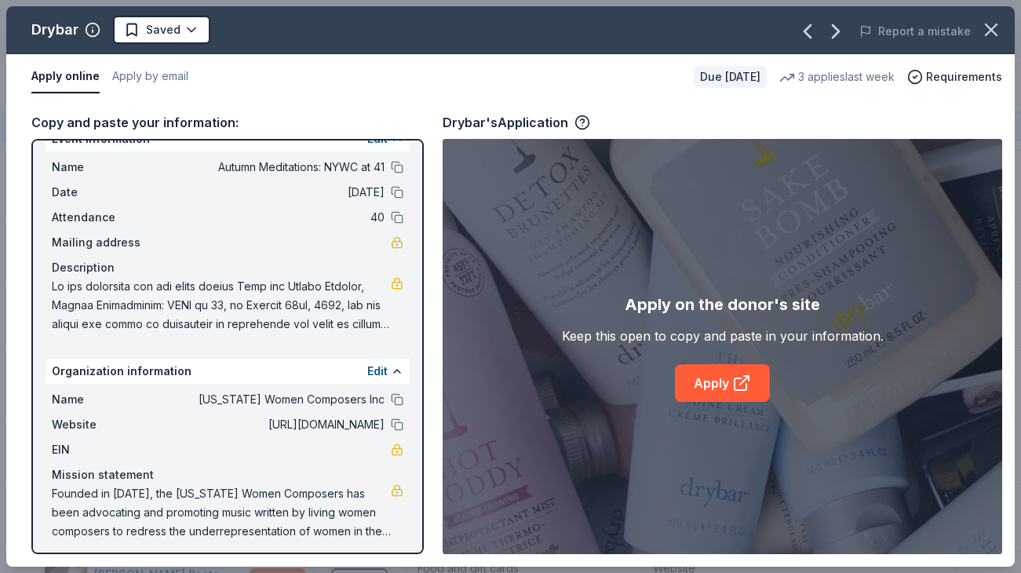
drag, startPoint x: 221, startPoint y: 320, endPoint x: 214, endPoint y: 292, distance: 29.1
click at [214, 291] on span at bounding box center [221, 305] width 339 height 56
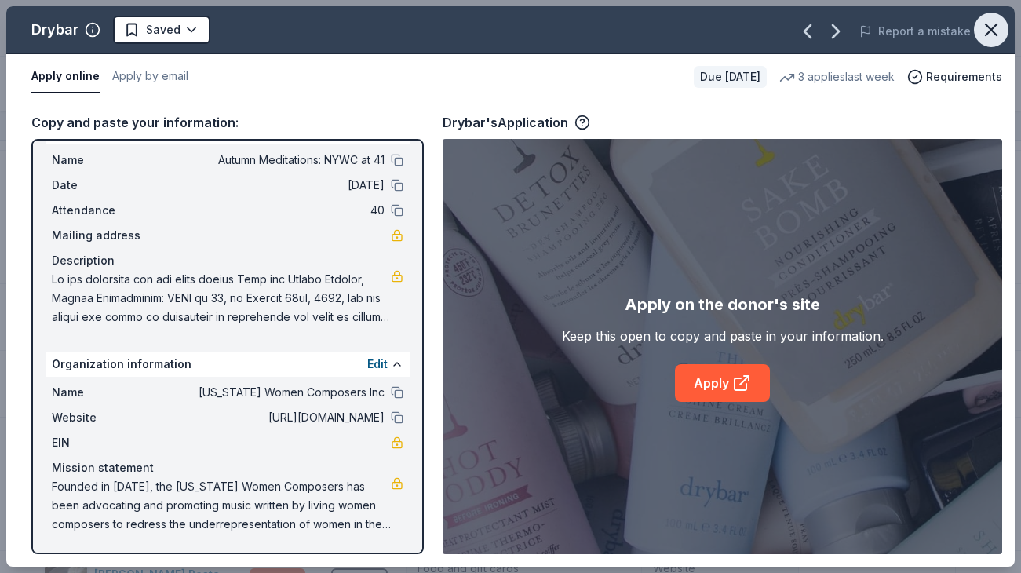
click at [996, 31] on icon "button" at bounding box center [991, 30] width 22 height 22
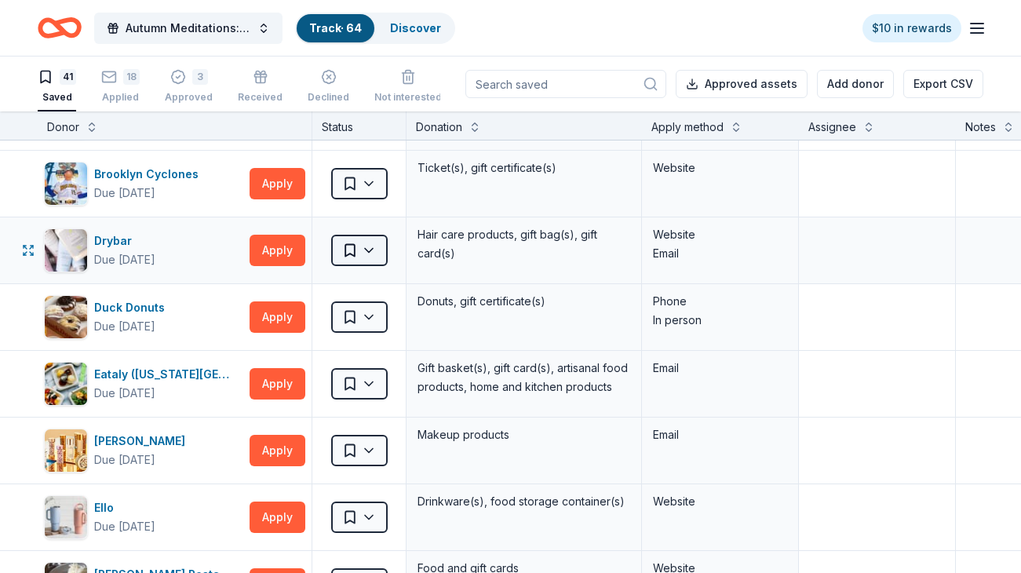
click at [369, 245] on html "Autumn Meditations: NYWC at 41 Track · 64 Discover $10 in rewards 41 Saved 18 A…" at bounding box center [510, 286] width 1021 height 573
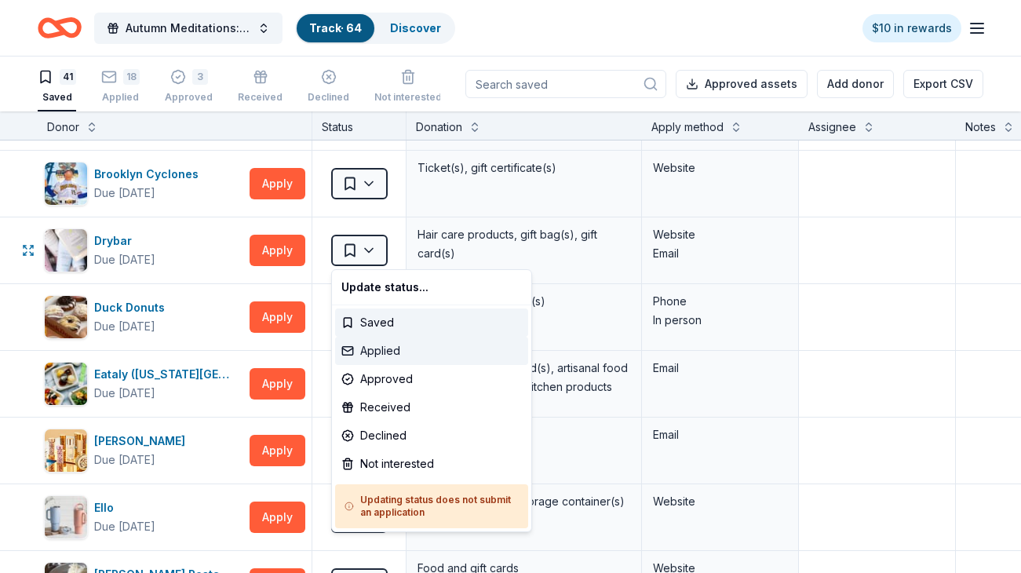
click at [400, 355] on div "Applied" at bounding box center [431, 351] width 193 height 28
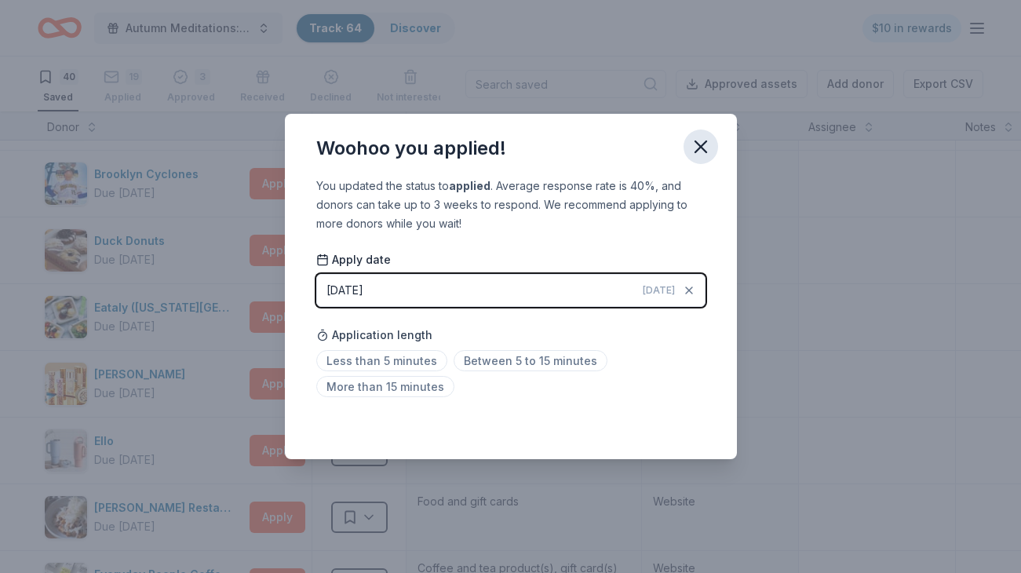
click at [708, 141] on icon "button" at bounding box center [701, 147] width 22 height 22
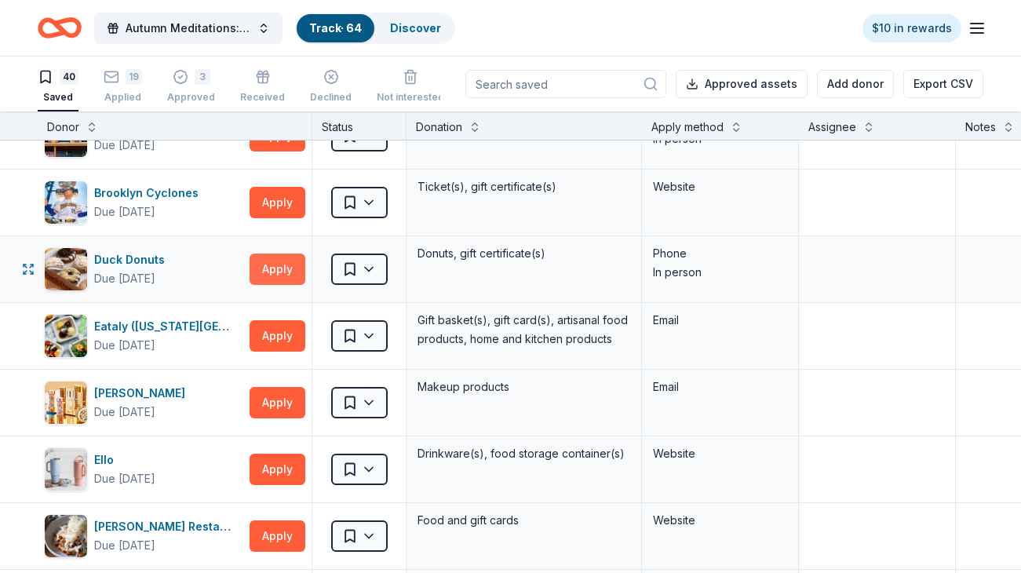
scroll to position [42, 0]
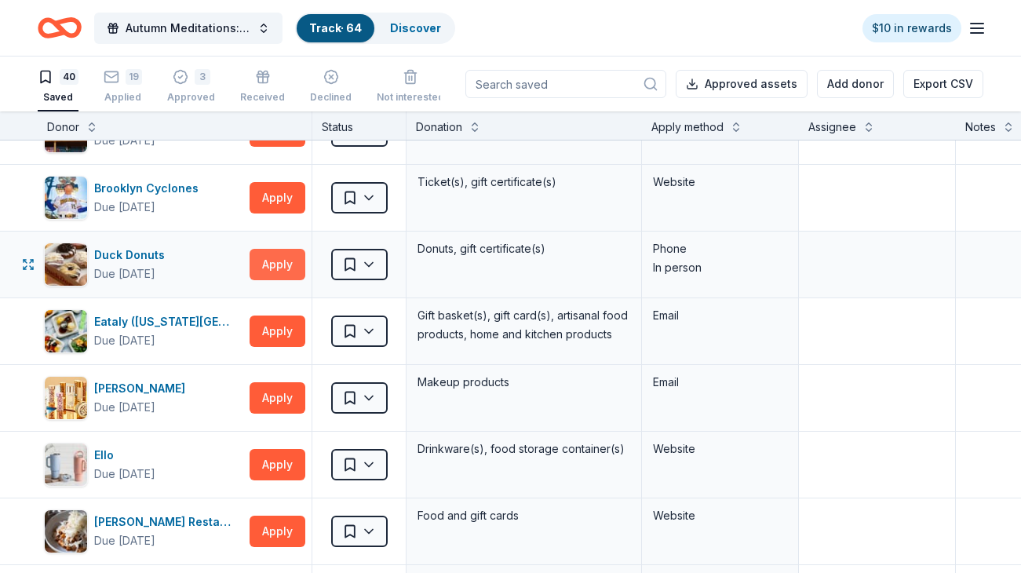
click at [277, 264] on button "Apply" at bounding box center [278, 264] width 56 height 31
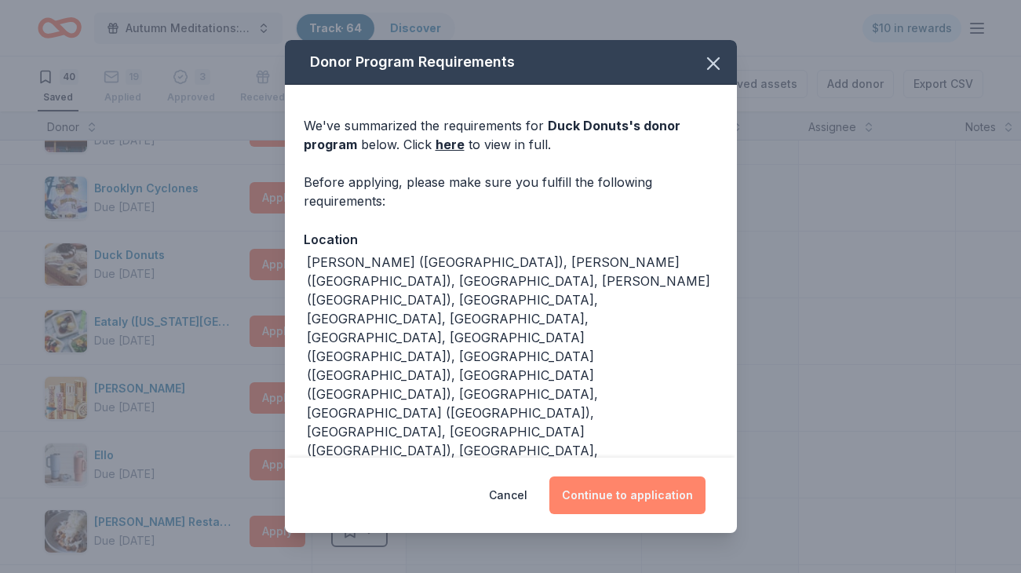
click at [614, 490] on button "Continue to application" at bounding box center [627, 495] width 156 height 38
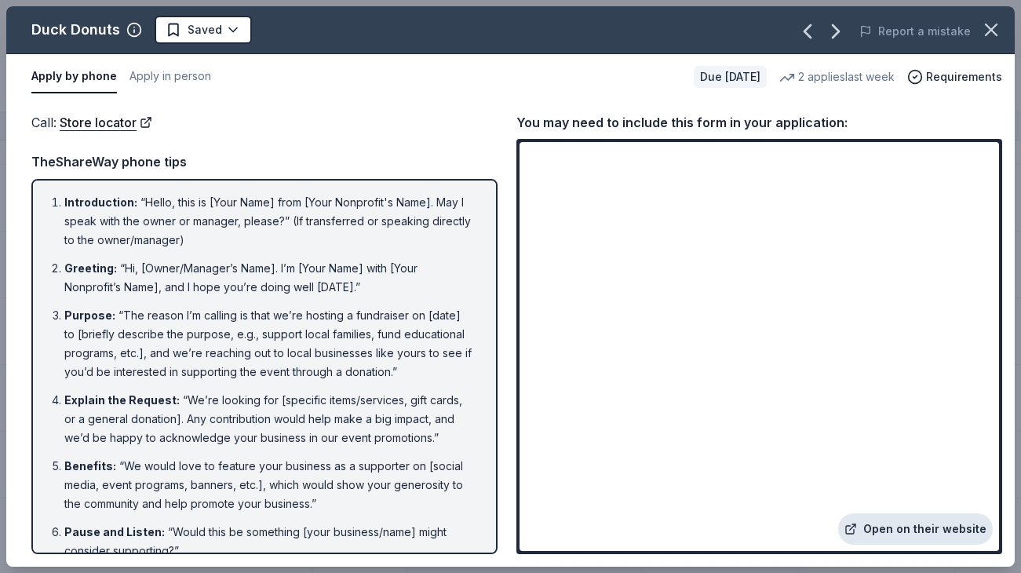
click at [902, 524] on link "Open on their website" at bounding box center [915, 528] width 155 height 31
click at [988, 24] on icon "button" at bounding box center [991, 30] width 22 height 22
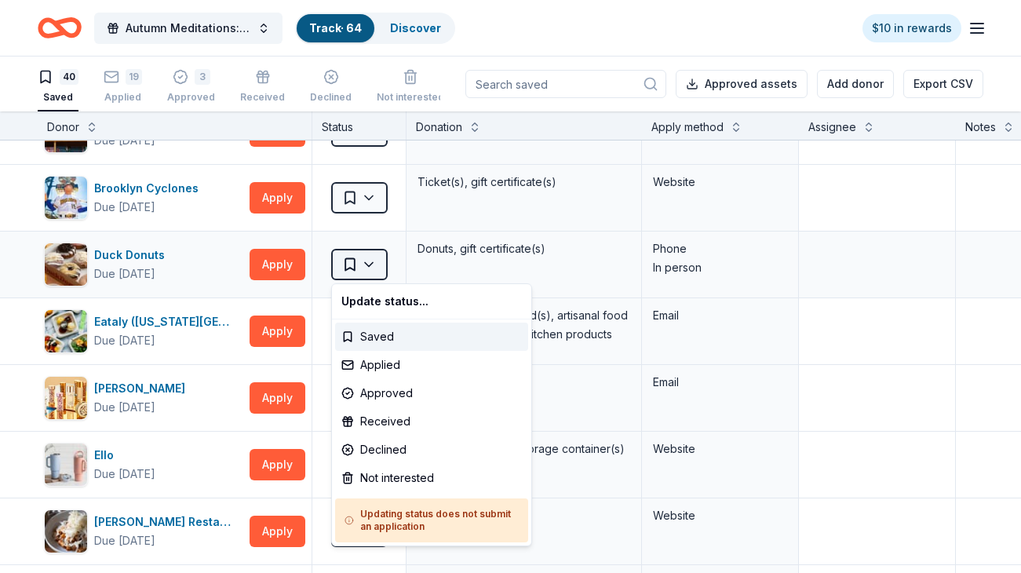
click at [363, 271] on html "Autumn Meditations: NYWC at 41 Track · 64 Discover $10 in rewards 40 Saved 19 A…" at bounding box center [510, 286] width 1021 height 573
click at [407, 364] on div "Applied" at bounding box center [431, 365] width 193 height 28
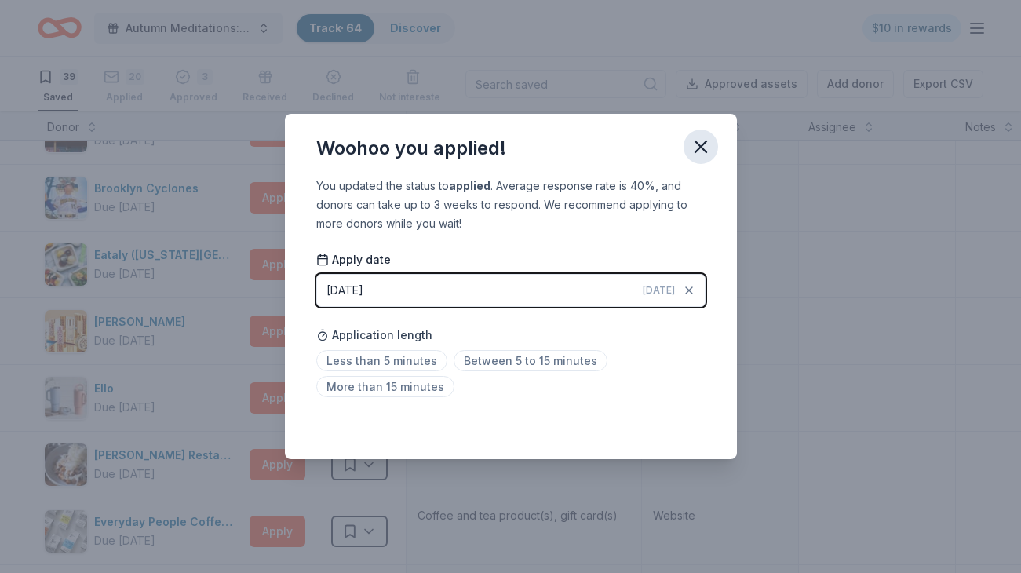
click at [707, 152] on icon "button" at bounding box center [701, 147] width 22 height 22
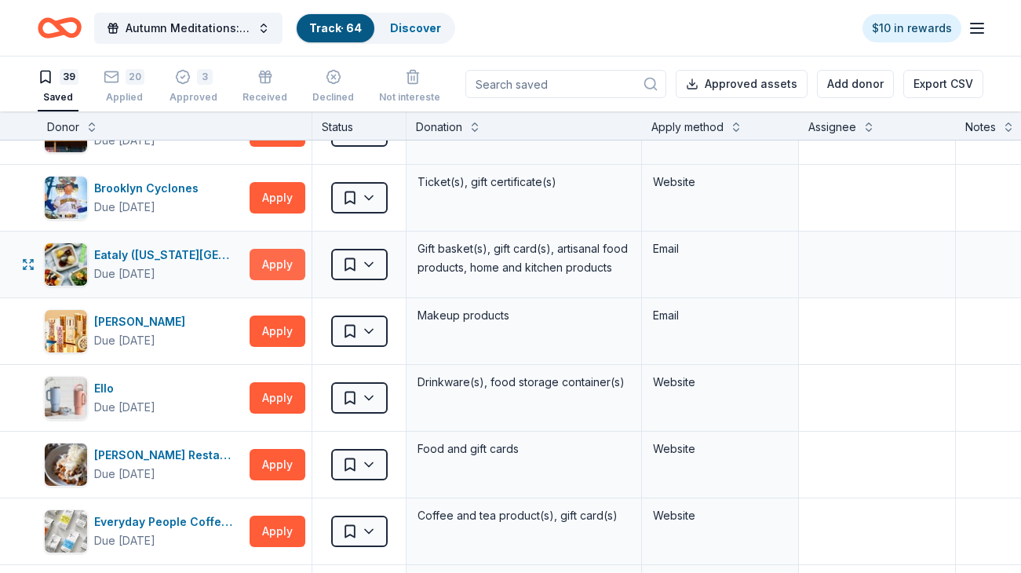
click at [289, 260] on button "Apply" at bounding box center [278, 264] width 56 height 31
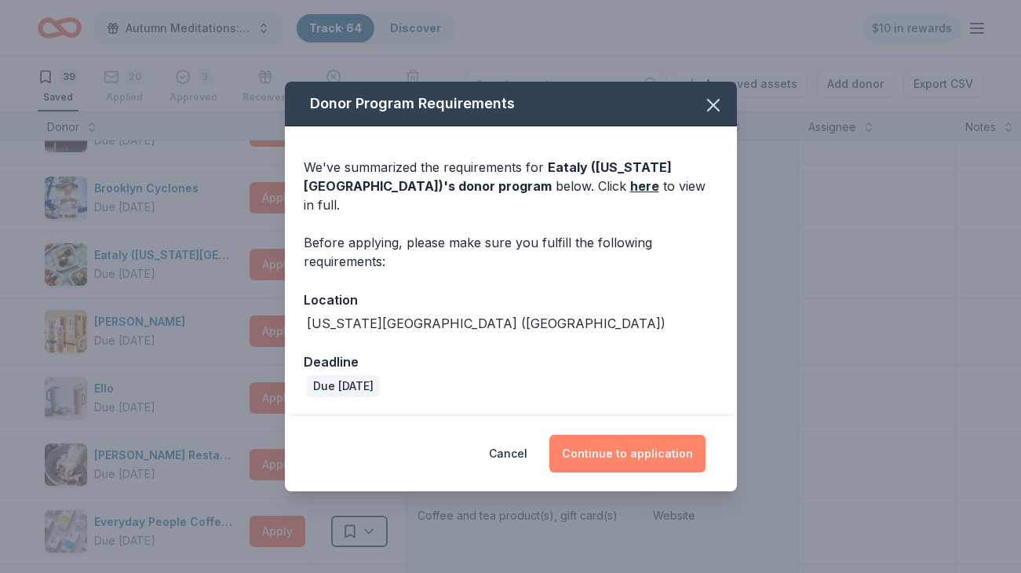
click at [625, 444] on button "Continue to application" at bounding box center [627, 454] width 156 height 38
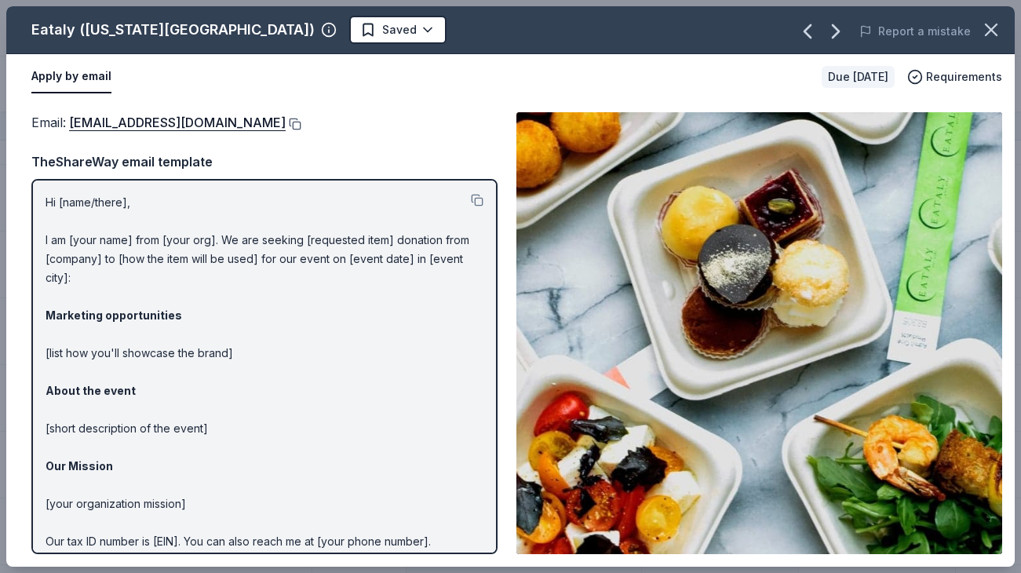
click at [286, 126] on button at bounding box center [294, 124] width 16 height 13
click at [993, 37] on icon "button" at bounding box center [991, 30] width 22 height 22
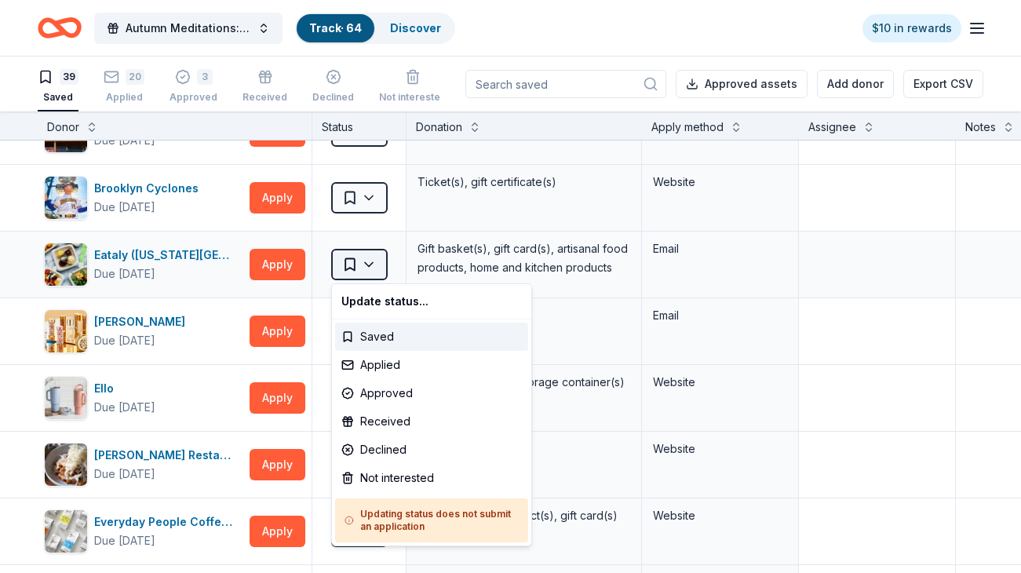
click at [355, 264] on html "Autumn Meditations: NYWC at 41 Track · 64 Discover $10 in rewards 39 Saved 20 A…" at bounding box center [510, 286] width 1021 height 573
click at [406, 366] on div "Applied" at bounding box center [431, 365] width 193 height 28
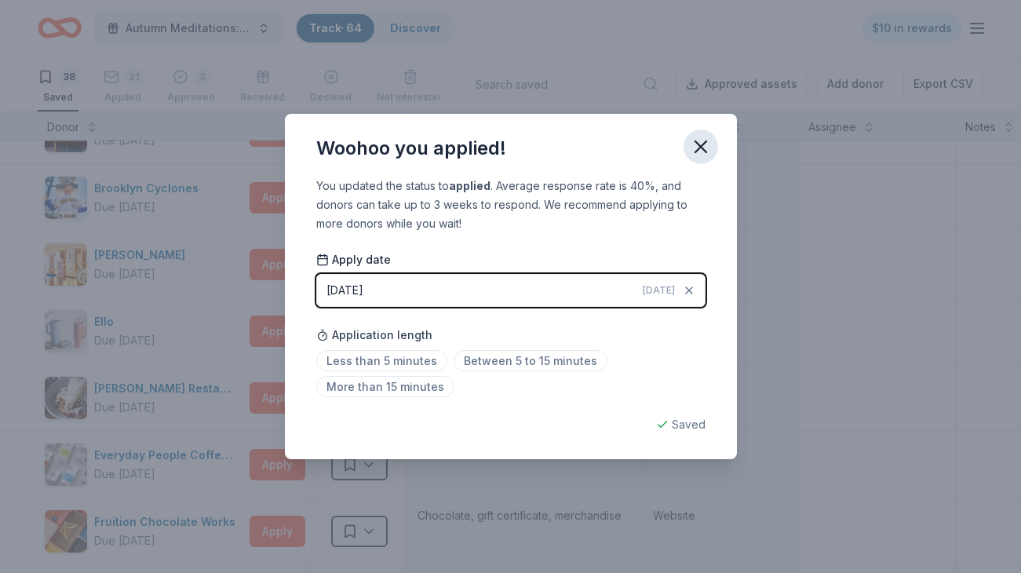
click at [701, 143] on icon "button" at bounding box center [701, 147] width 22 height 22
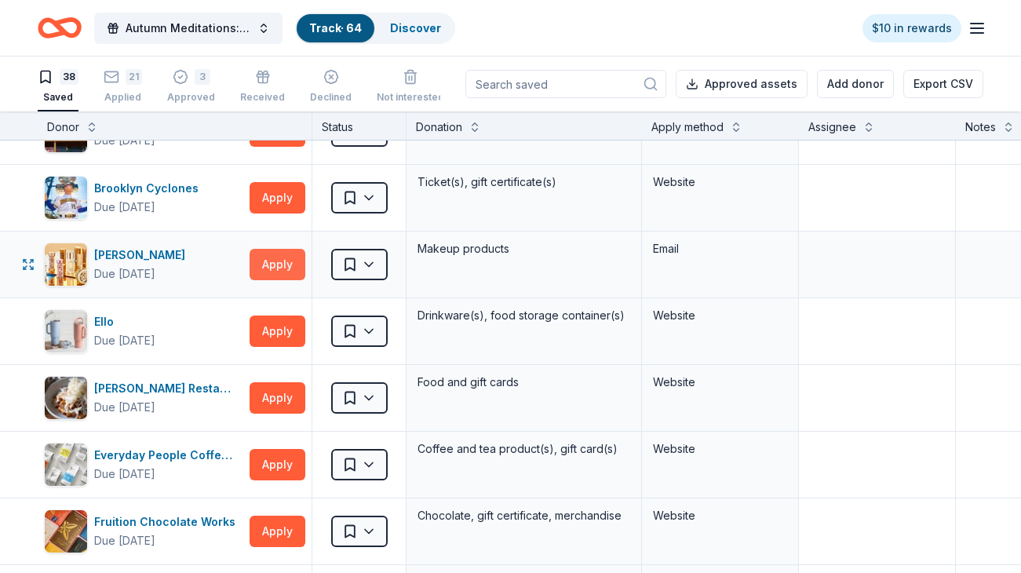
click at [261, 267] on button "Apply" at bounding box center [278, 264] width 56 height 31
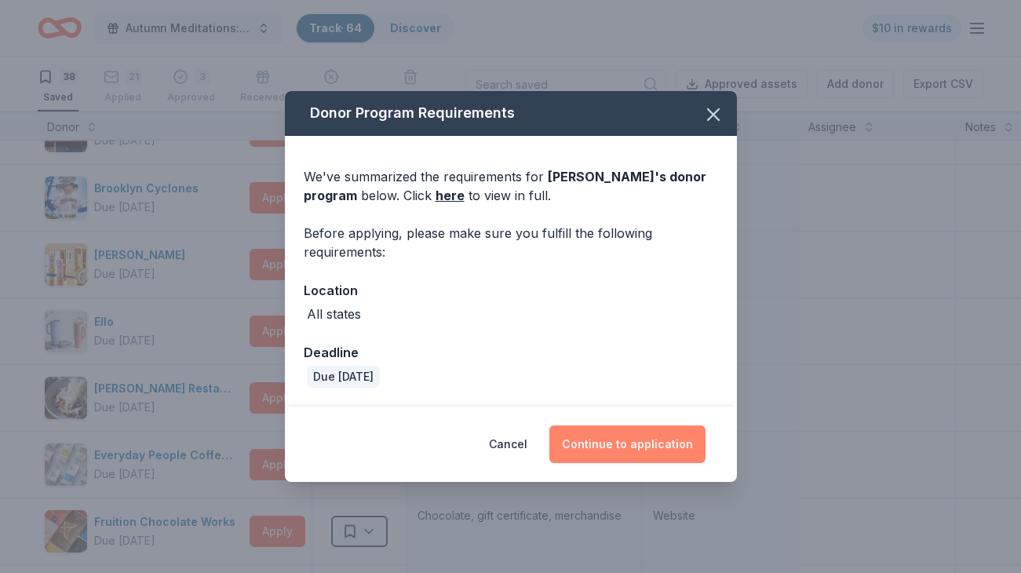
click at [649, 449] on button "Continue to application" at bounding box center [627, 444] width 156 height 38
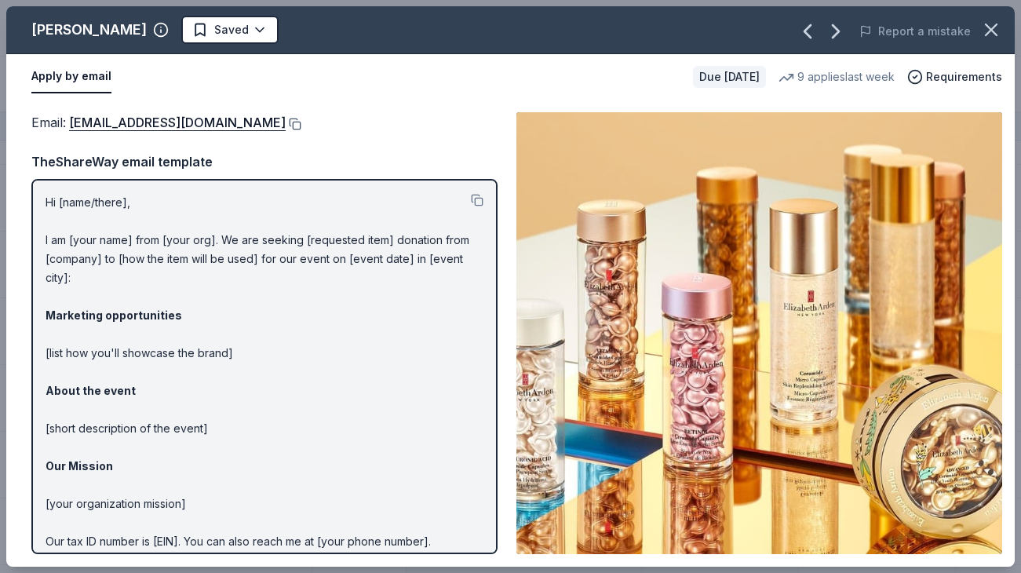
click at [296, 119] on button at bounding box center [294, 124] width 16 height 13
click at [998, 37] on icon "button" at bounding box center [991, 30] width 22 height 22
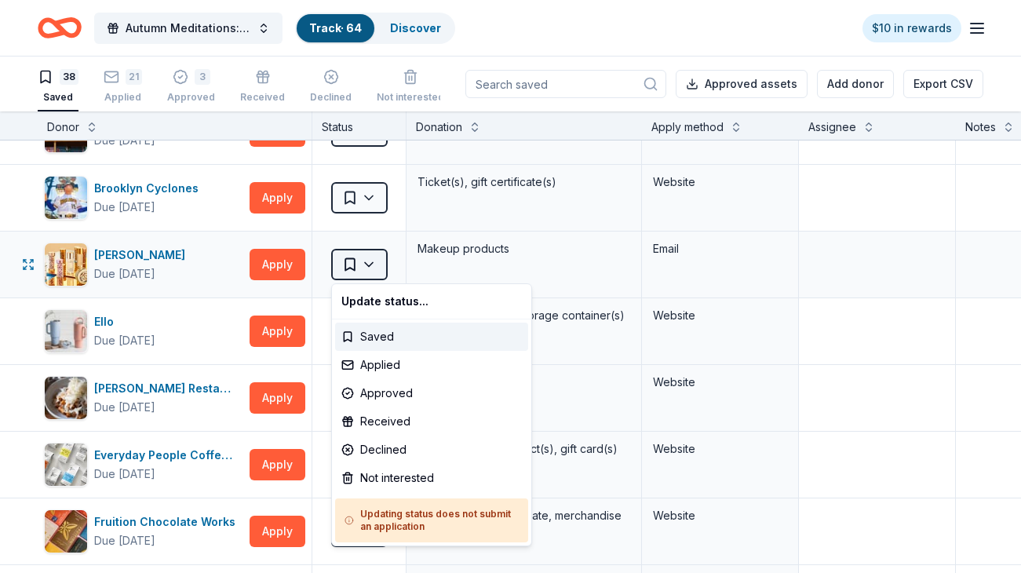
click at [355, 277] on html "Autumn Meditations: NYWC at 41 Track · 64 Discover $10 in rewards 38 Saved 21 A…" at bounding box center [510, 286] width 1021 height 573
click at [399, 392] on div "Approved" at bounding box center [431, 393] width 193 height 28
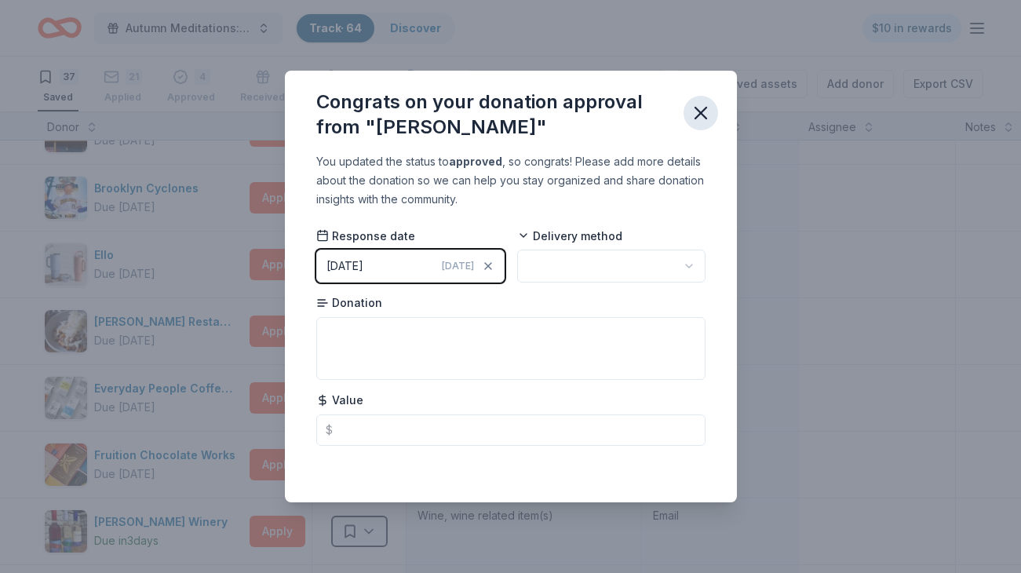
drag, startPoint x: 698, startPoint y: 113, endPoint x: 690, endPoint y: 116, distance: 8.5
click at [690, 116] on icon "button" at bounding box center [701, 113] width 22 height 22
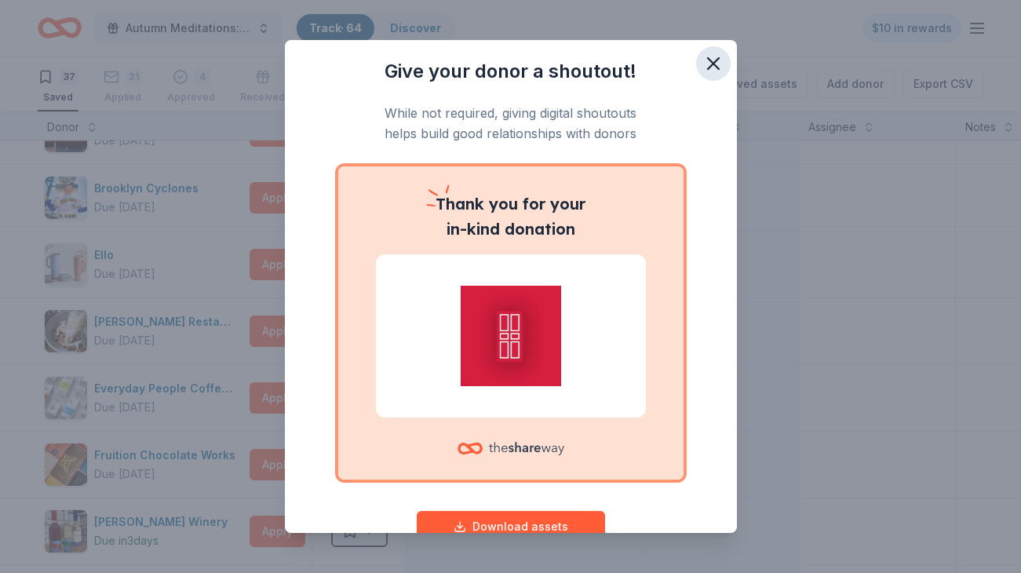
click at [710, 74] on icon "button" at bounding box center [713, 64] width 22 height 22
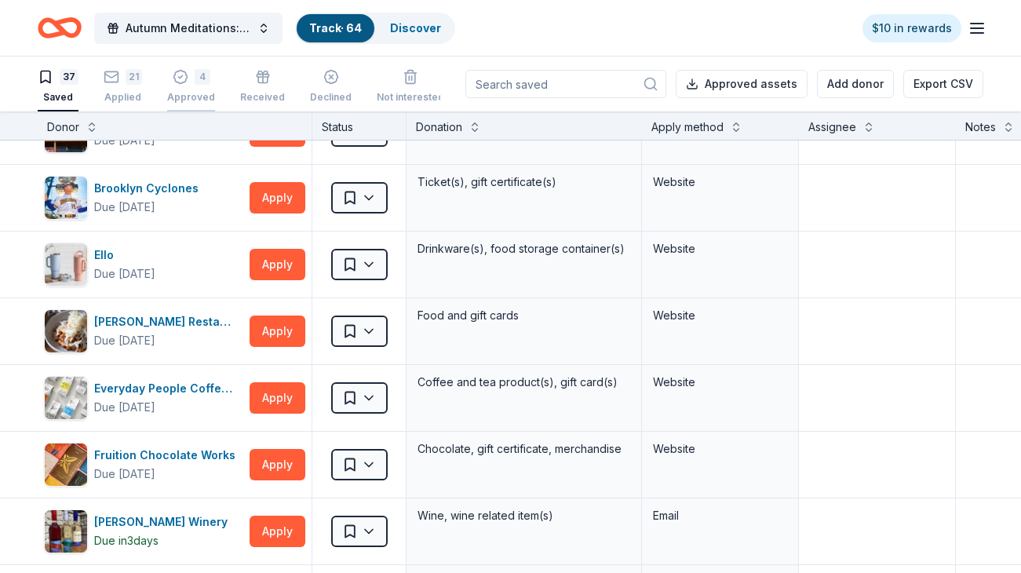
click at [184, 86] on div "4 Approved" at bounding box center [191, 77] width 48 height 35
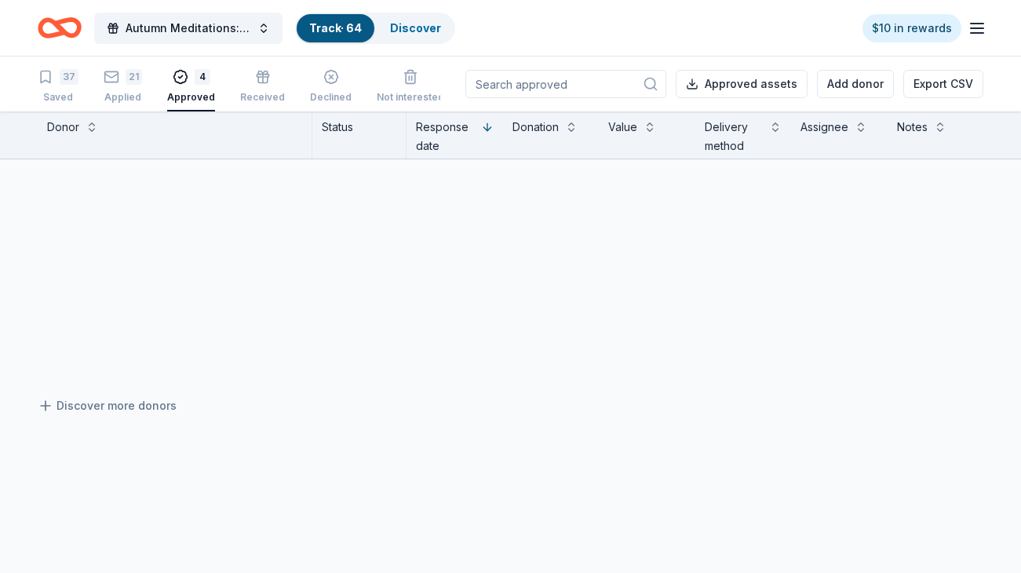
scroll to position [61, 0]
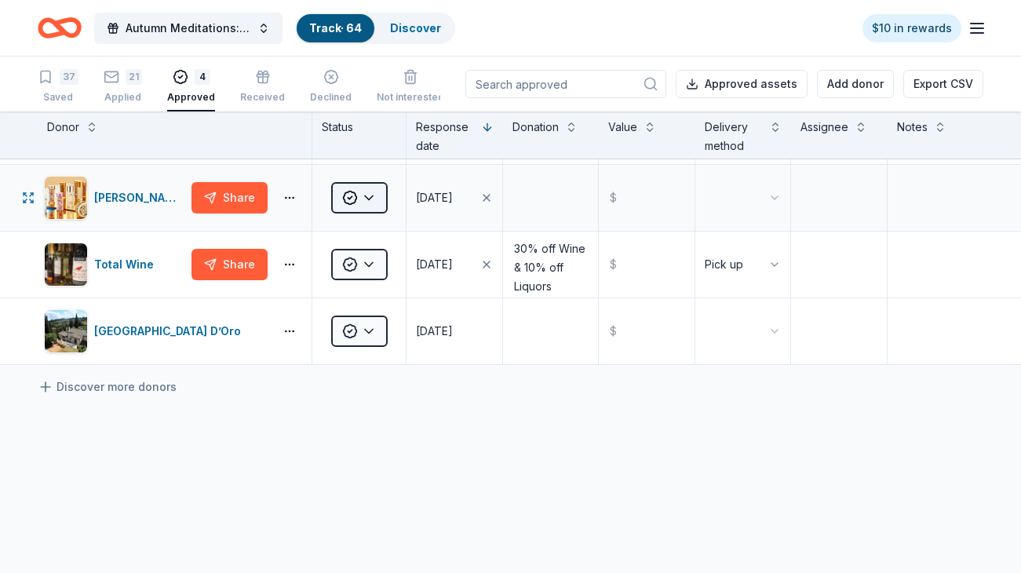
click at [368, 202] on html "Autumn Meditations: NYWC at 41 Track · 64 Discover $10 in rewards 37 Saved 21 A…" at bounding box center [510, 286] width 1021 height 573
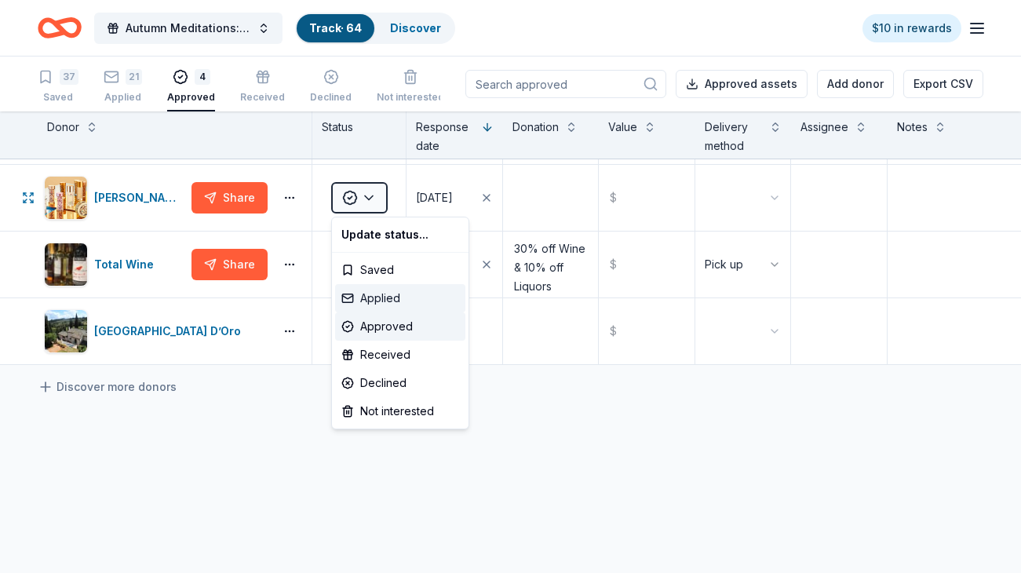
click at [406, 299] on div "Applied" at bounding box center [400, 298] width 130 height 28
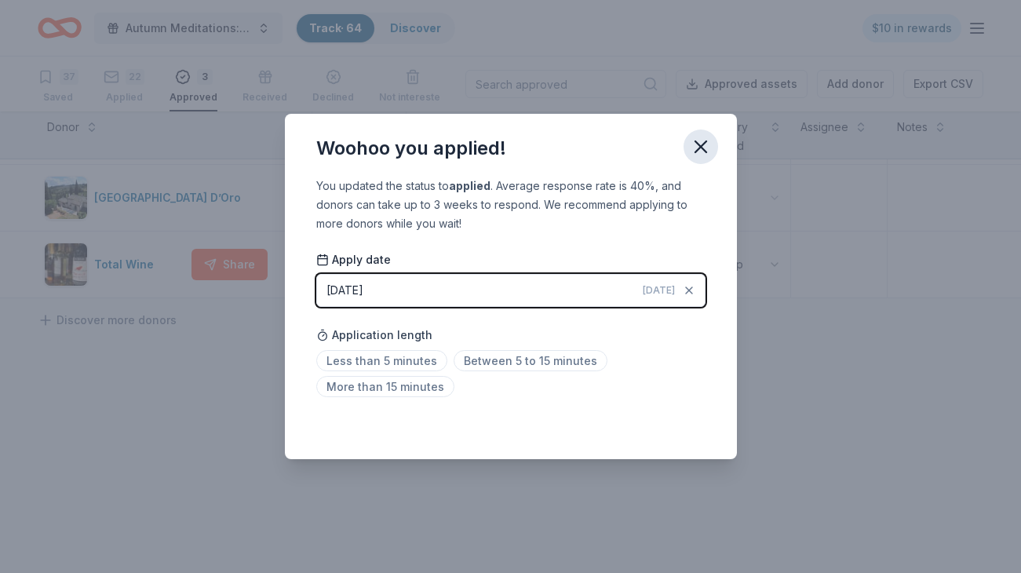
click at [700, 150] on icon "button" at bounding box center [701, 147] width 22 height 22
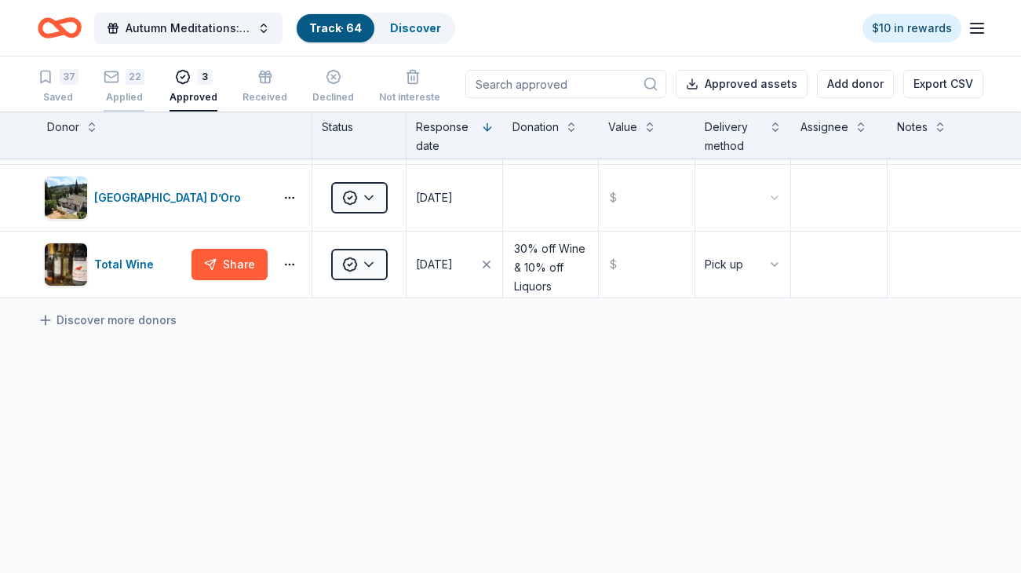
click at [122, 89] on div "Applied" at bounding box center [124, 88] width 41 height 13
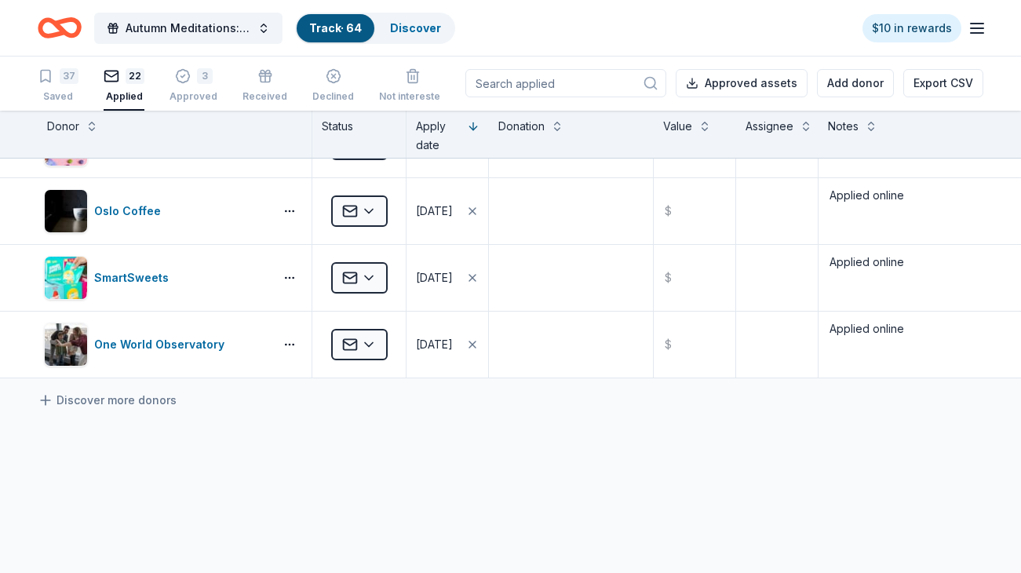
scroll to position [1255, 0]
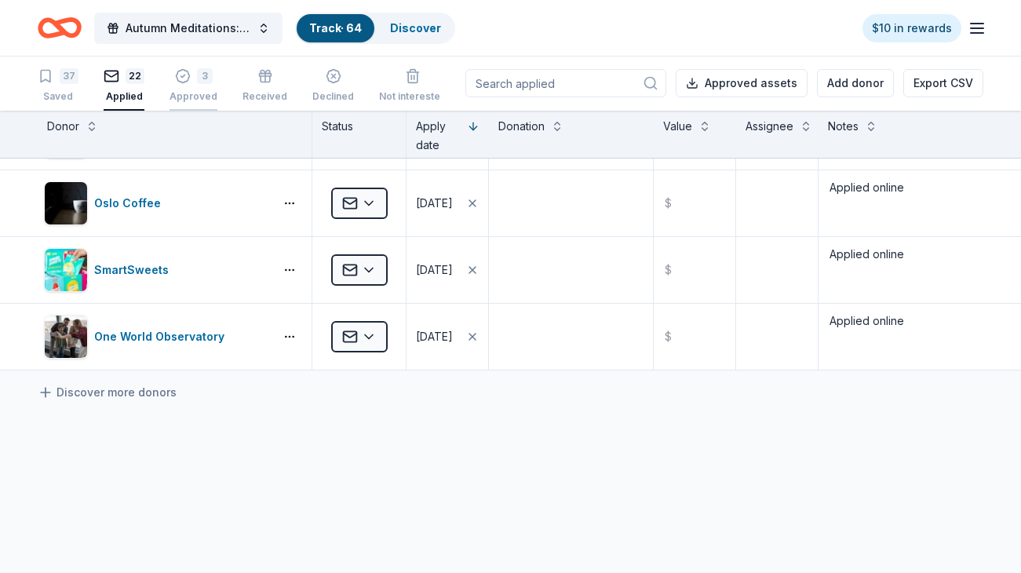
click at [184, 85] on div "3 Approved" at bounding box center [193, 77] width 48 height 35
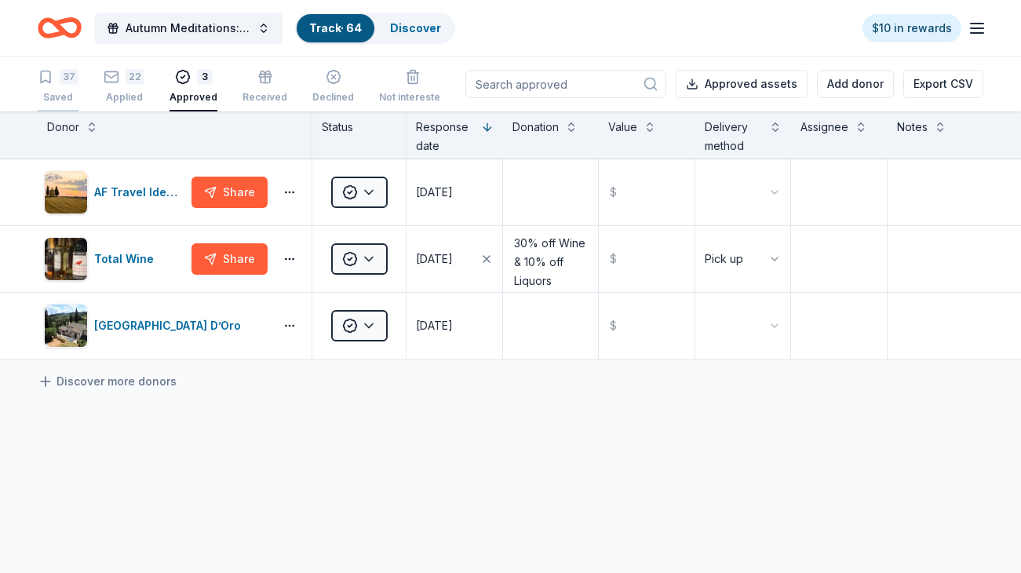
click at [75, 75] on div "37" at bounding box center [69, 77] width 19 height 16
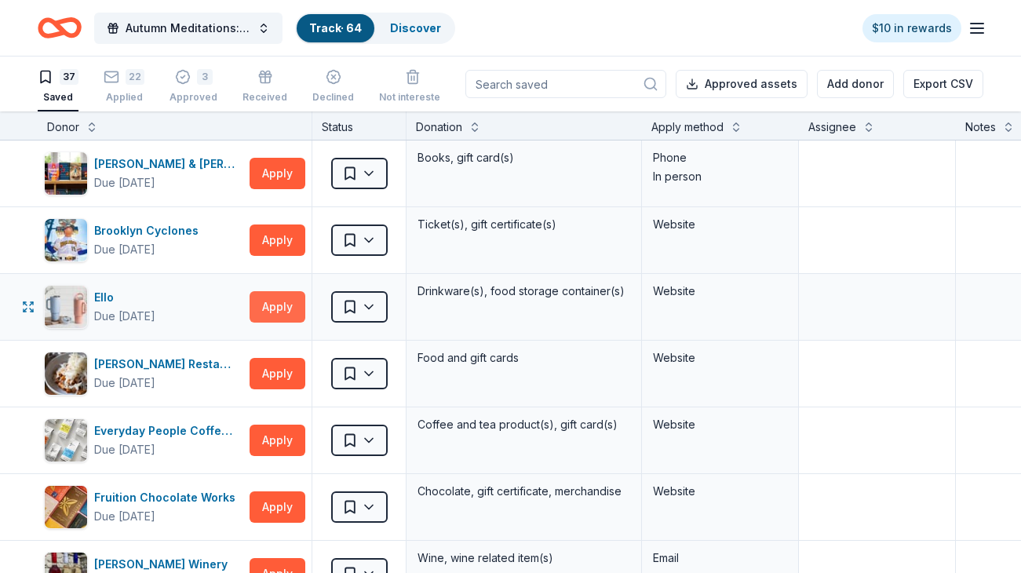
click at [270, 306] on button "Apply" at bounding box center [278, 306] width 56 height 31
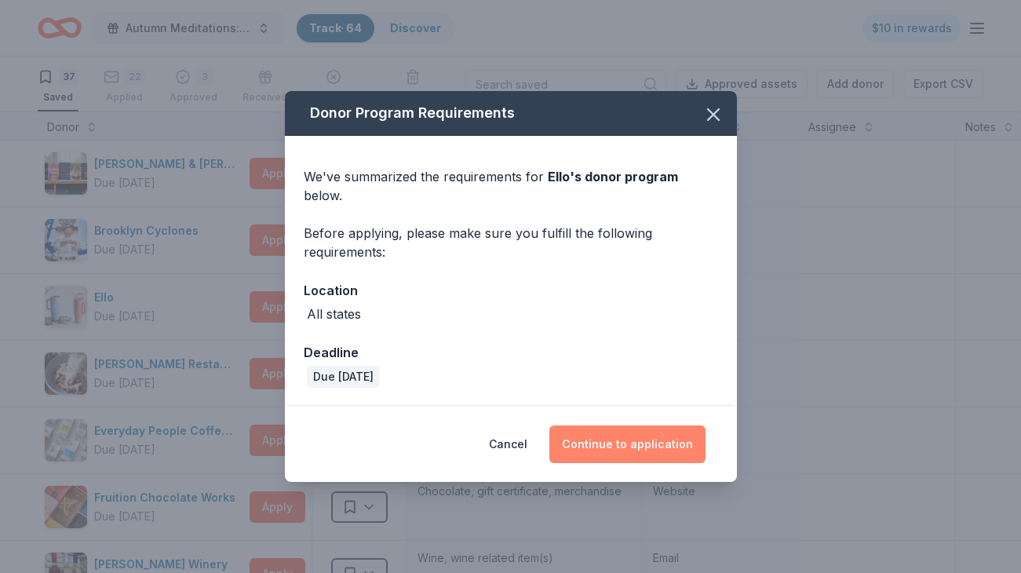
click at [602, 435] on button "Continue to application" at bounding box center [627, 444] width 156 height 38
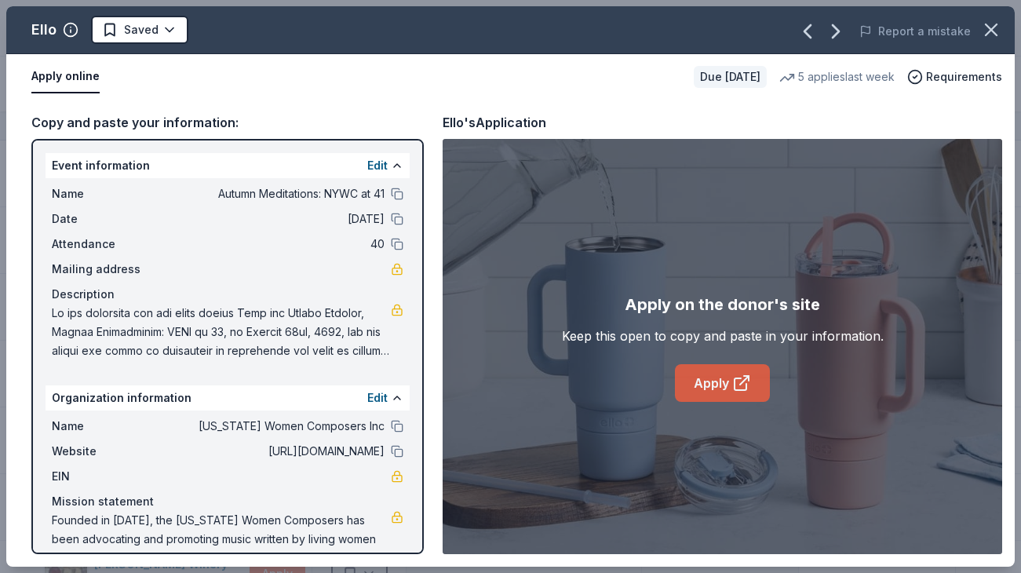
click at [716, 389] on link "Apply" at bounding box center [722, 383] width 95 height 38
click at [990, 31] on icon "button" at bounding box center [990, 29] width 11 height 11
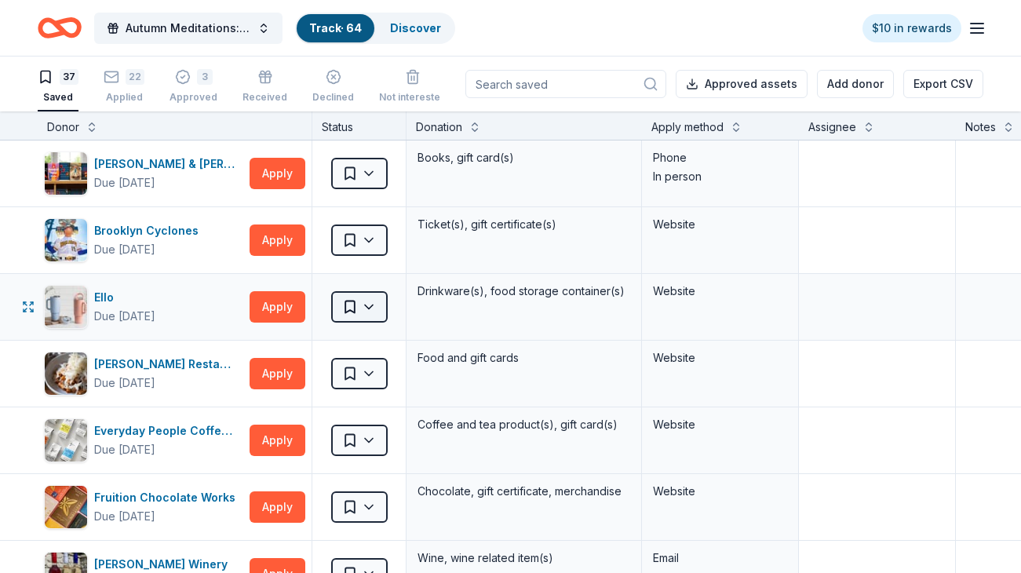
click at [375, 311] on html "Autumn Meditations: NYWC at 41 Track · 64 Discover $10 in rewards 37 Saved 22 A…" at bounding box center [510, 286] width 1021 height 573
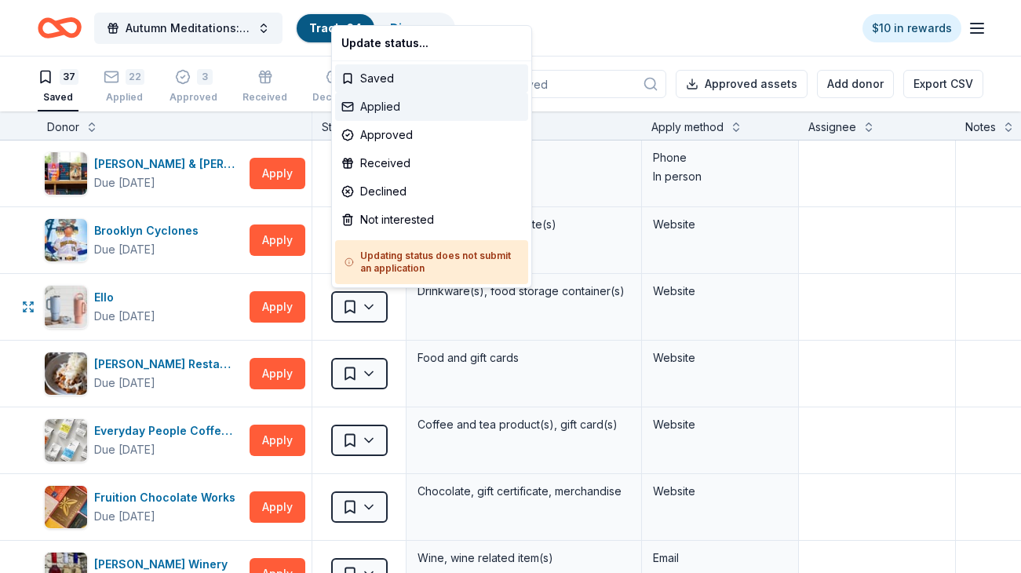
click at [417, 106] on div "Applied" at bounding box center [431, 107] width 193 height 28
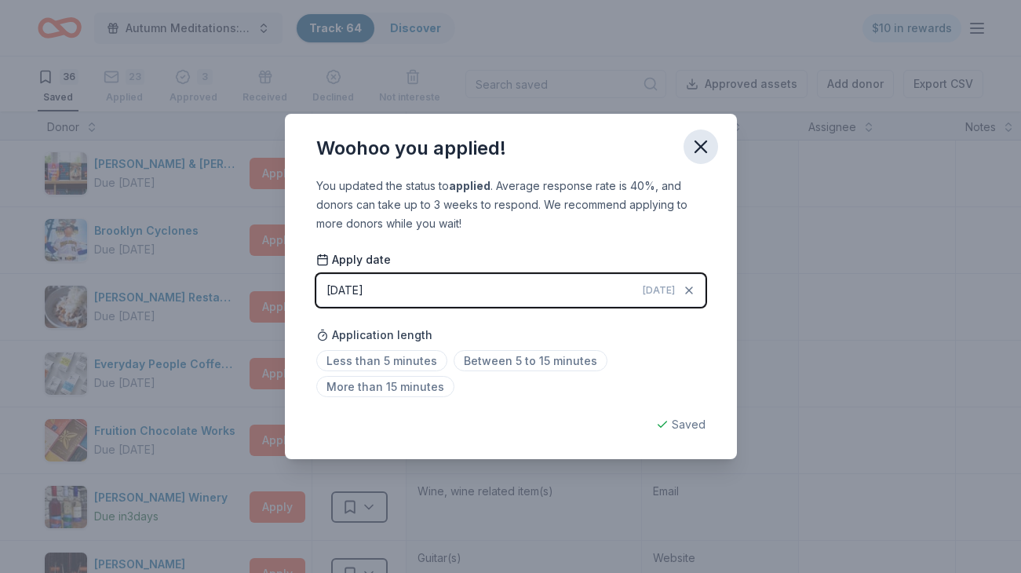
click at [698, 140] on icon "button" at bounding box center [701, 147] width 22 height 22
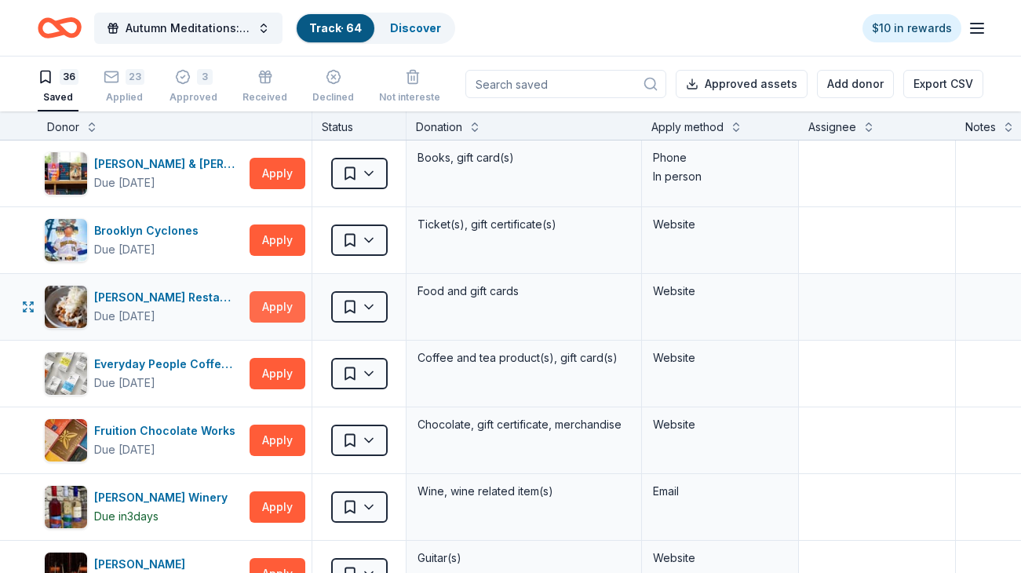
click at [291, 303] on button "Apply" at bounding box center [278, 306] width 56 height 31
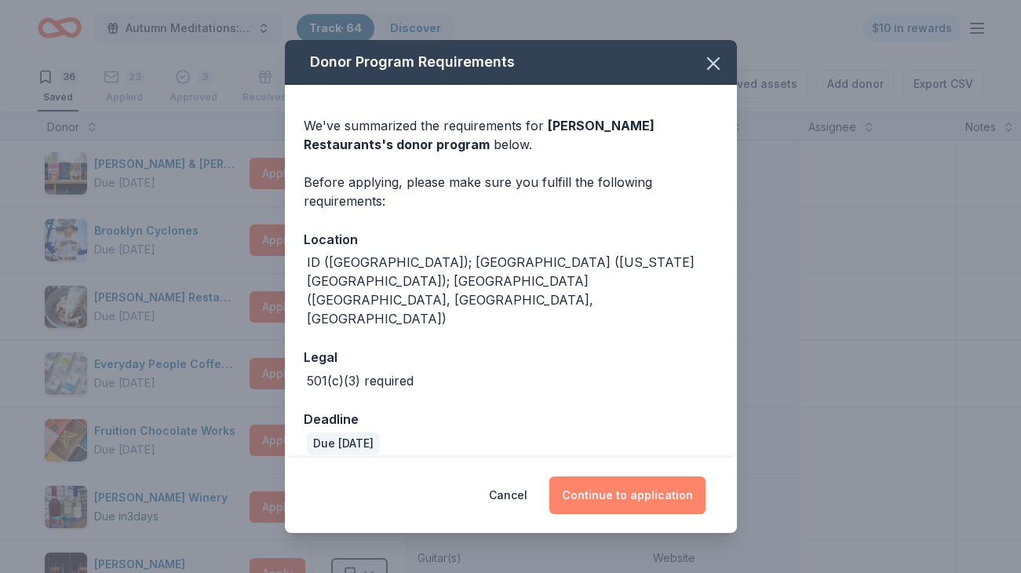
click at [639, 480] on button "Continue to application" at bounding box center [627, 495] width 156 height 38
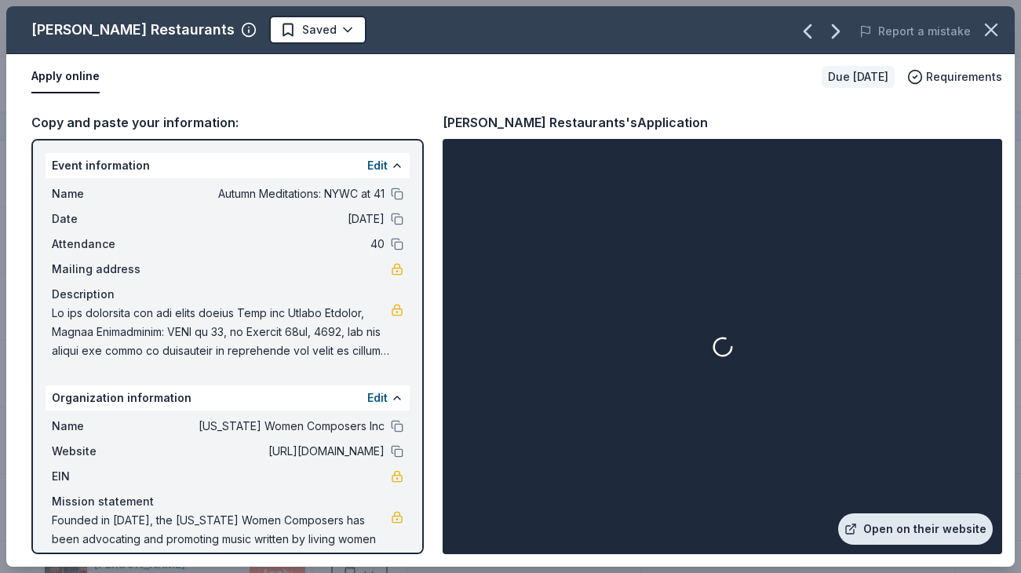
click at [900, 527] on link "Open on their website" at bounding box center [915, 528] width 155 height 31
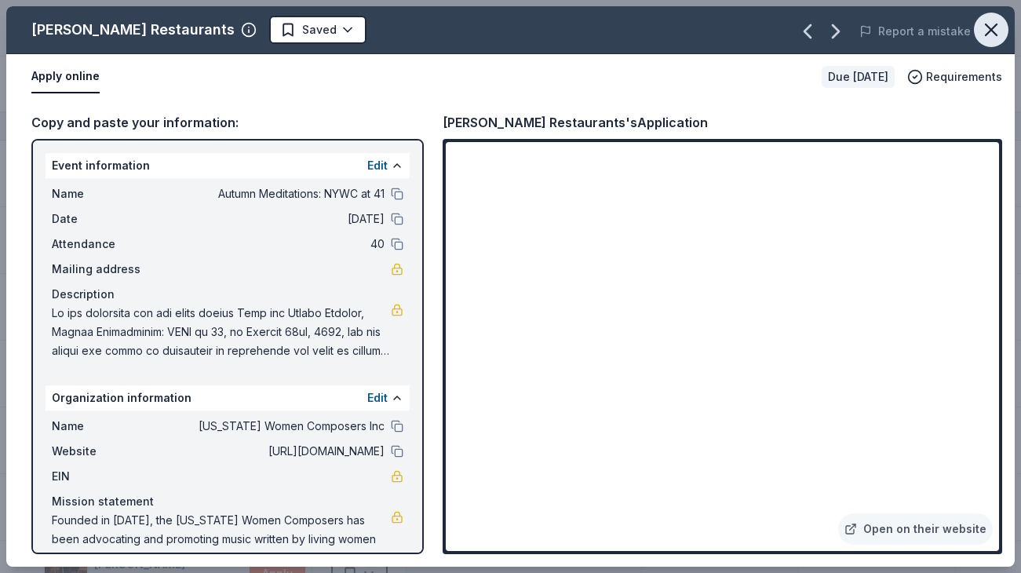
click at [996, 32] on icon "button" at bounding box center [991, 30] width 22 height 22
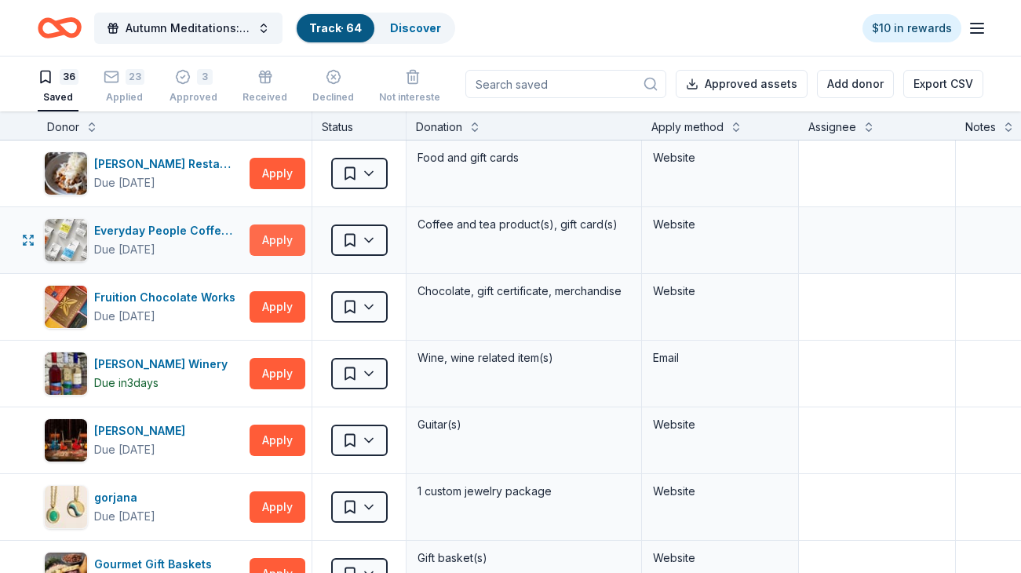
scroll to position [137, 0]
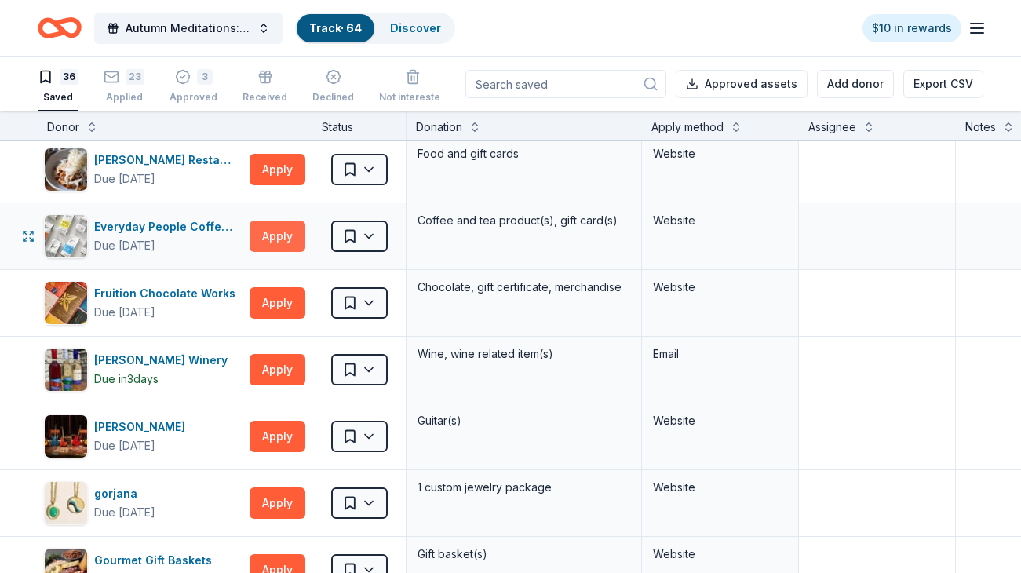
click at [278, 235] on button "Apply" at bounding box center [278, 235] width 56 height 31
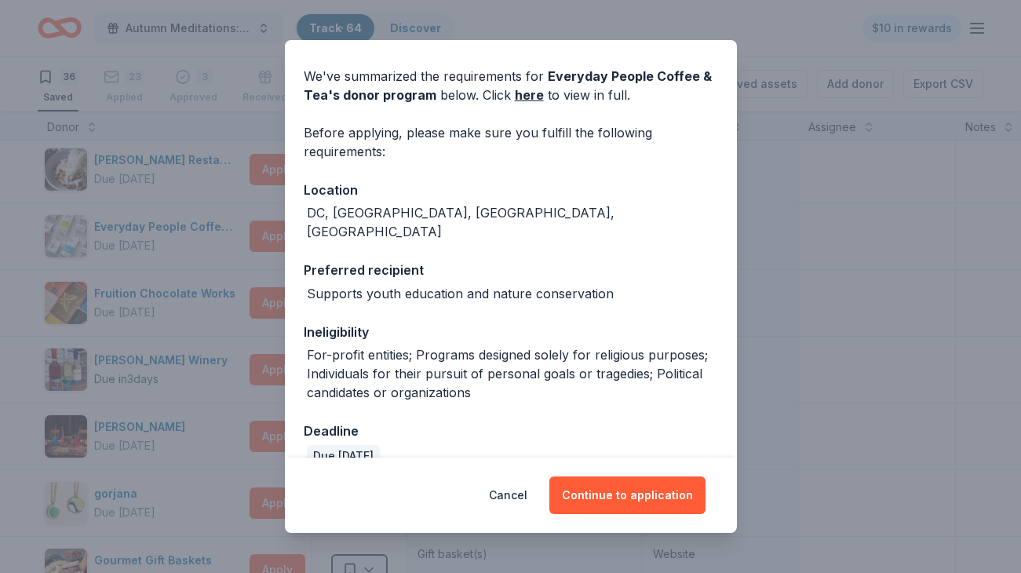
scroll to position [59, 0]
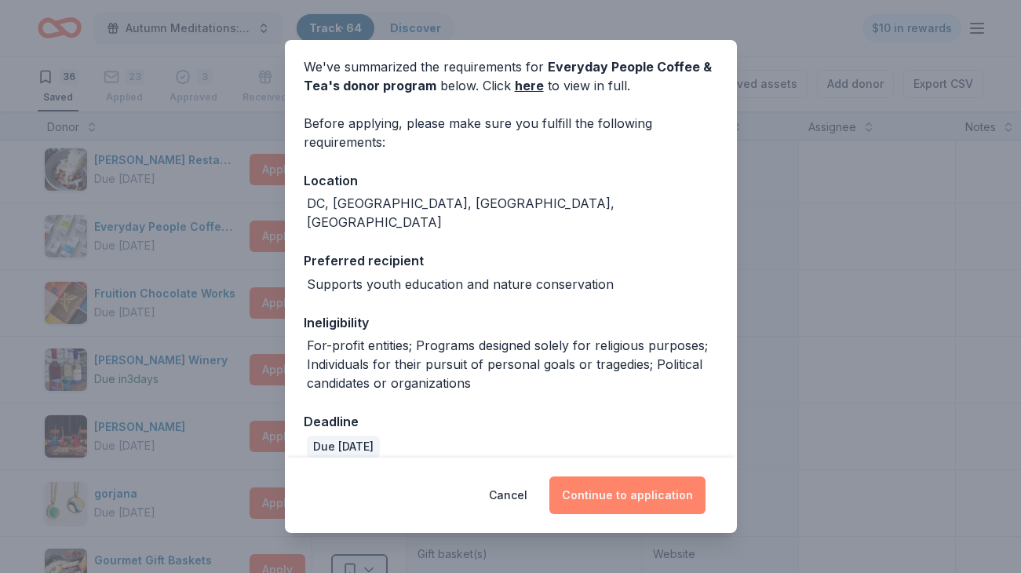
click at [621, 510] on button "Continue to application" at bounding box center [627, 495] width 156 height 38
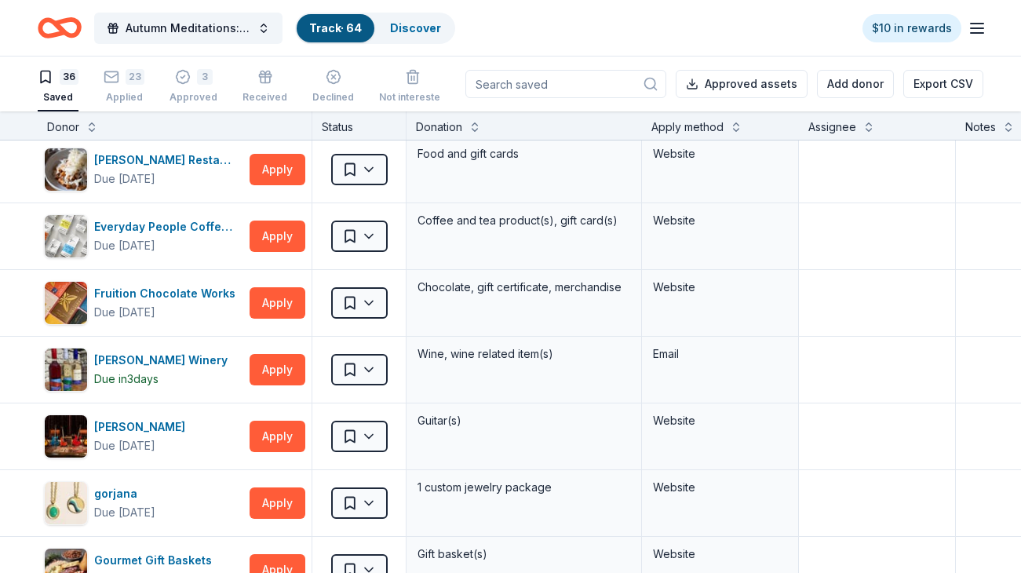
scroll to position [0, 0]
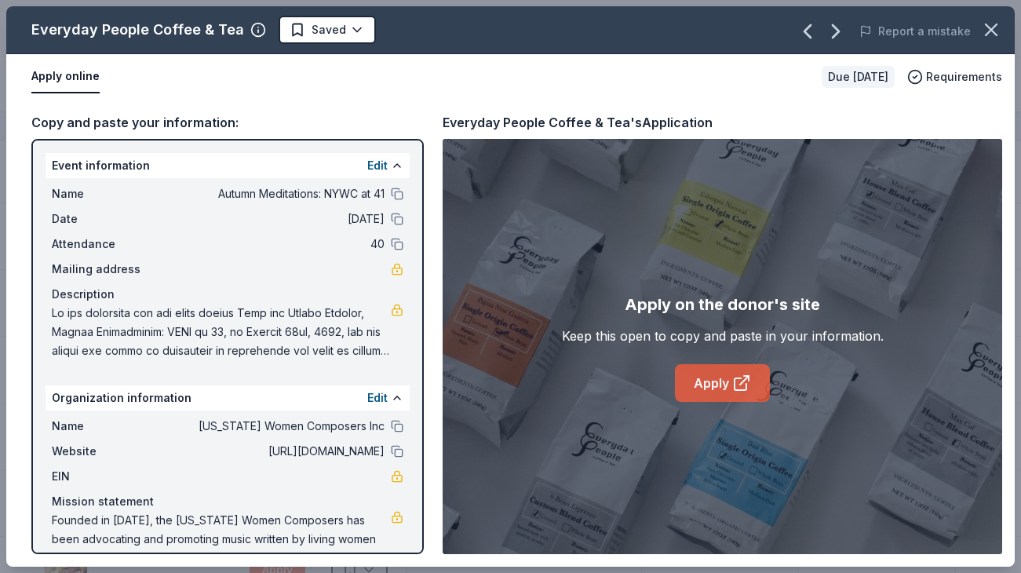
click at [715, 385] on link "Apply" at bounding box center [722, 383] width 95 height 38
click at [993, 35] on icon "button" at bounding box center [991, 30] width 22 height 22
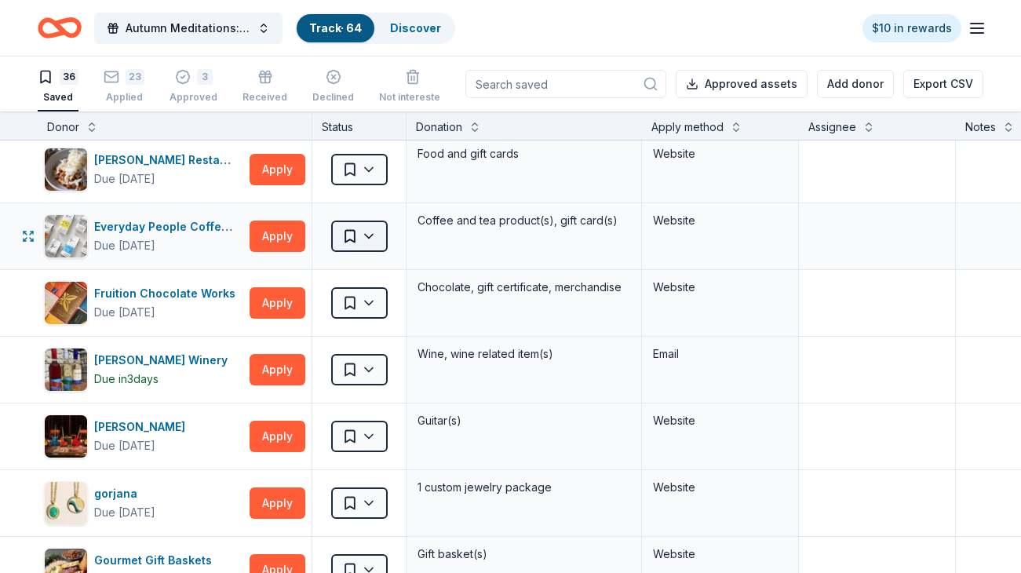
click at [376, 237] on html "Autumn Meditations: NYWC at 41 Track · 64 Discover $10 in rewards 36 Saved 23 A…" at bounding box center [510, 286] width 1021 height 573
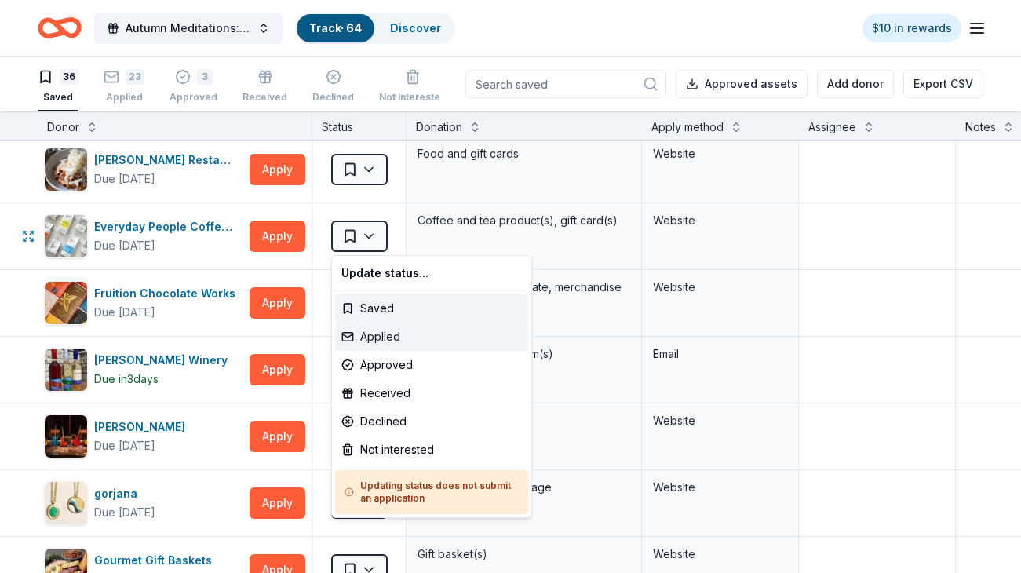
click at [419, 344] on div "Applied" at bounding box center [431, 336] width 193 height 28
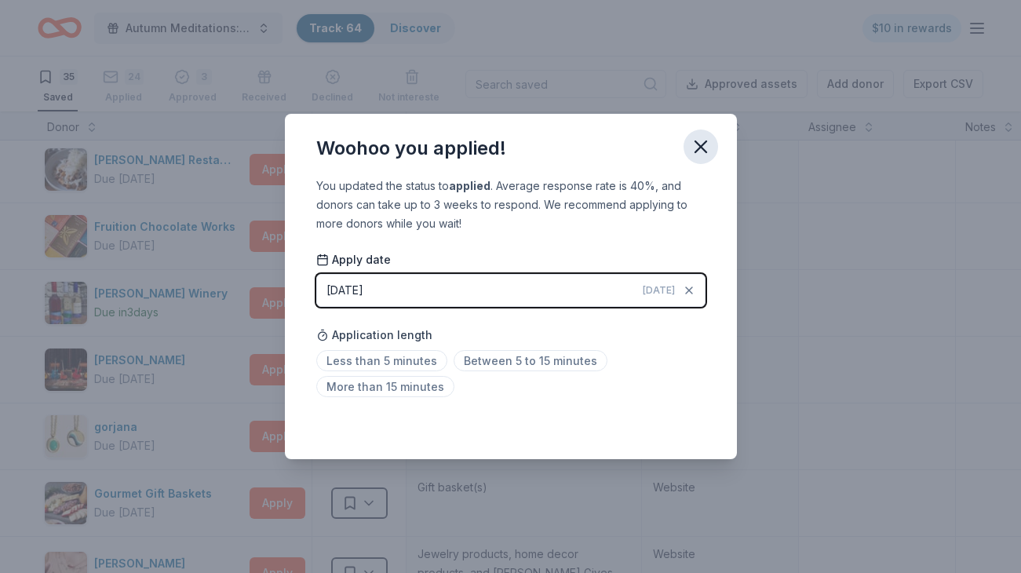
click at [697, 150] on icon "button" at bounding box center [700, 146] width 11 height 11
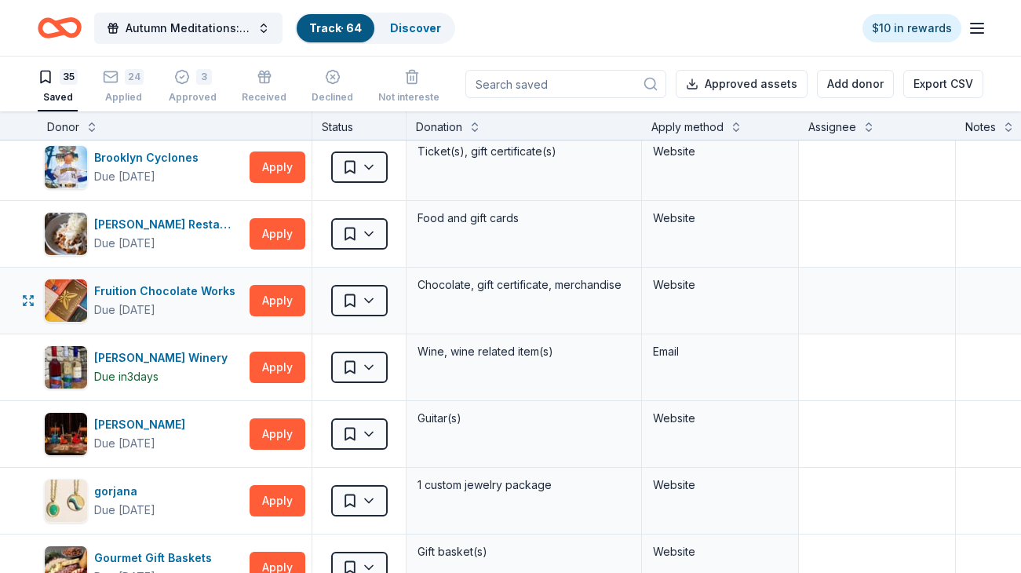
scroll to position [76, 0]
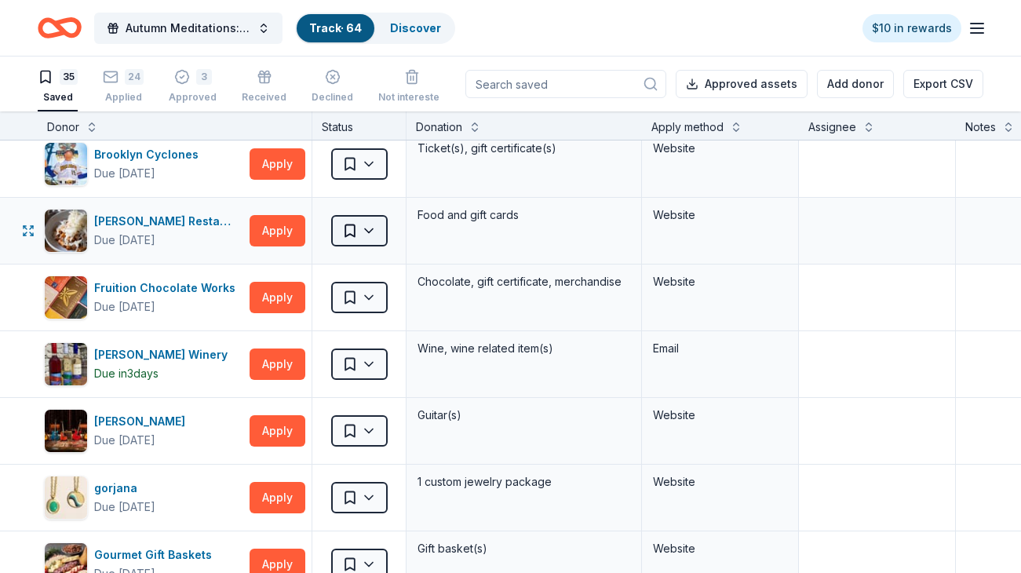
click at [373, 241] on html "Autumn Meditations: NYWC at 41 Track · 64 Discover $10 in rewards 35 Saved 24 A…" at bounding box center [510, 286] width 1021 height 573
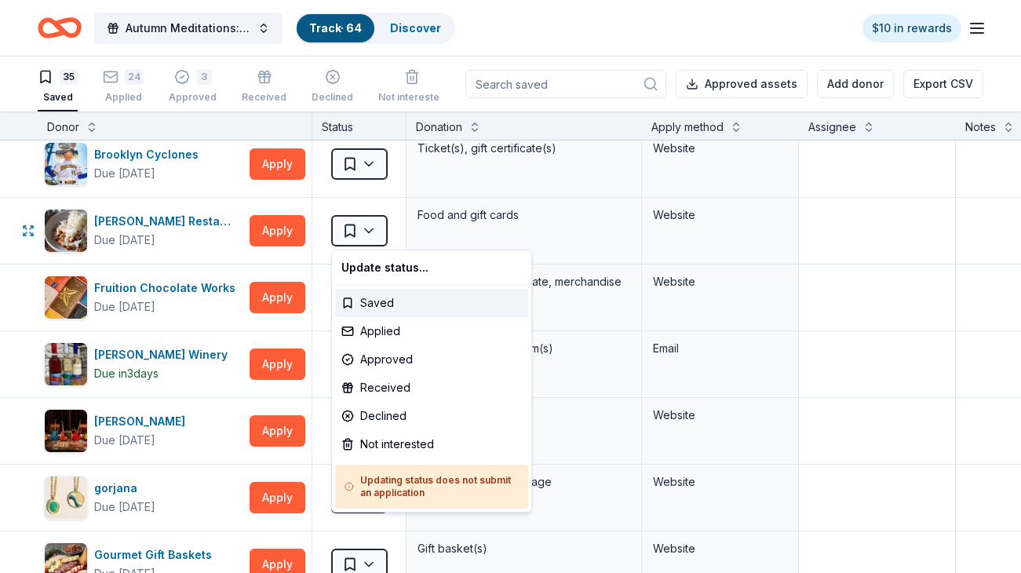
click at [908, 254] on html "Autumn Meditations: NYWC at 41 Track · 64 Discover $10 in rewards 35 Saved 24 A…" at bounding box center [510, 286] width 1021 height 573
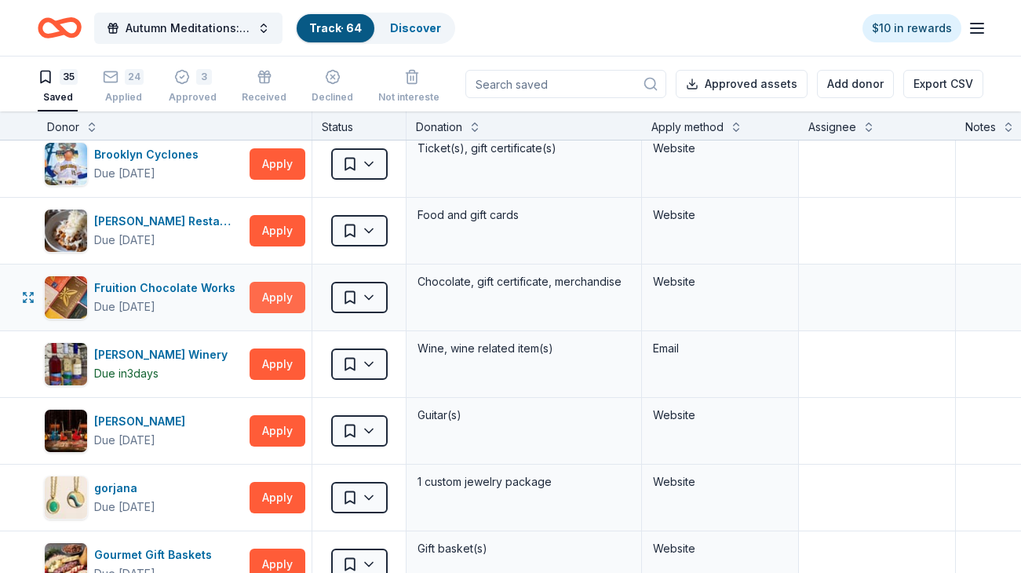
click at [283, 300] on button "Apply" at bounding box center [278, 297] width 56 height 31
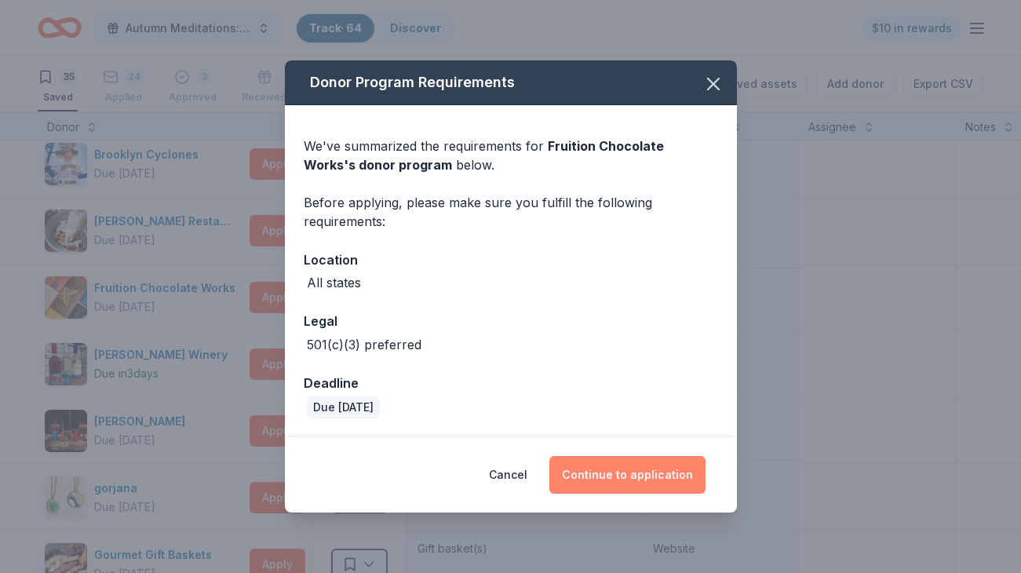
click at [609, 479] on button "Continue to application" at bounding box center [627, 475] width 156 height 38
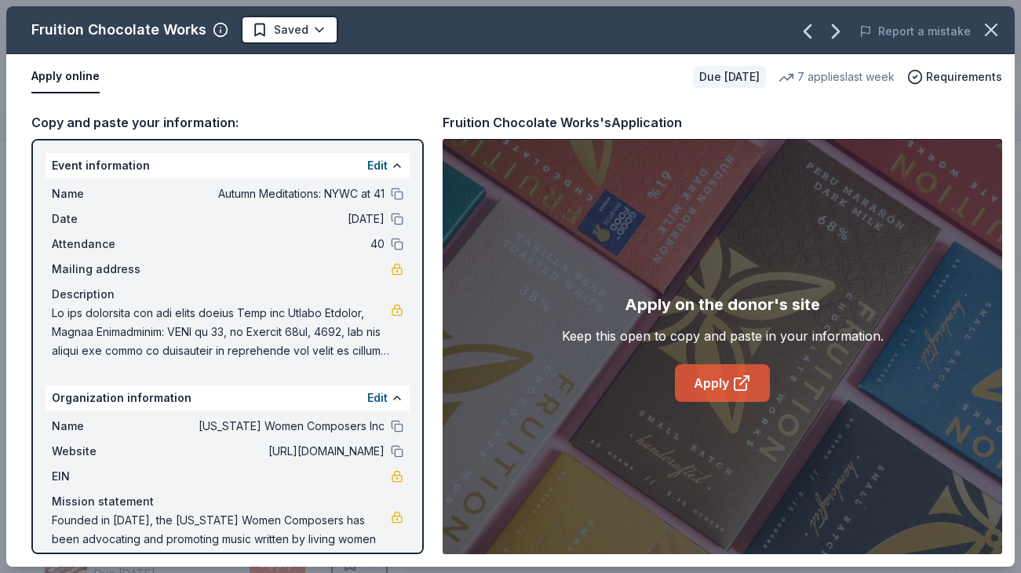
click at [723, 383] on link "Apply" at bounding box center [722, 383] width 95 height 38
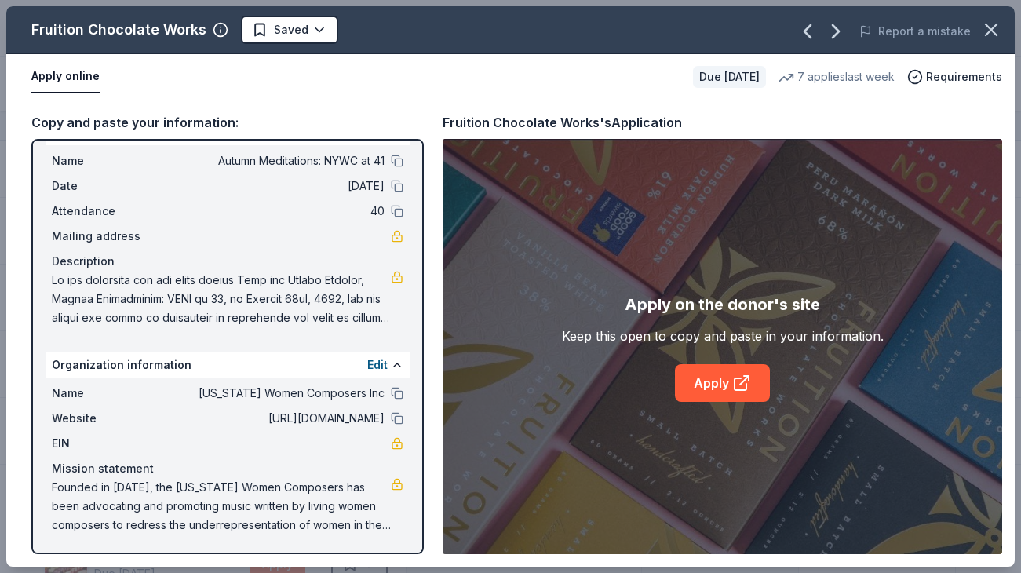
scroll to position [34, 0]
click at [308, 310] on span at bounding box center [221, 298] width 339 height 56
click at [310, 301] on span at bounding box center [221, 298] width 339 height 56
click at [339, 513] on span "Founded in [DATE], the [US_STATE] Women Composers has been advocating and promo…" at bounding box center [221, 505] width 339 height 56
